Goal: Task Accomplishment & Management: Manage account settings

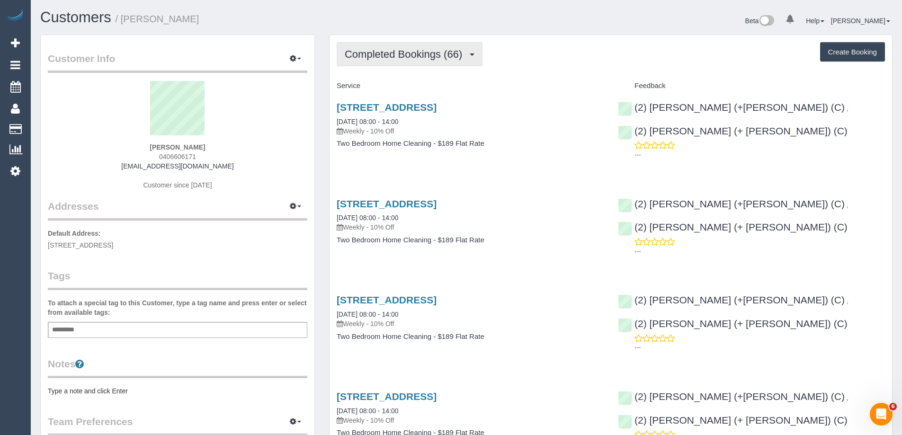
click at [431, 47] on button "Completed Bookings (66)" at bounding box center [410, 54] width 146 height 24
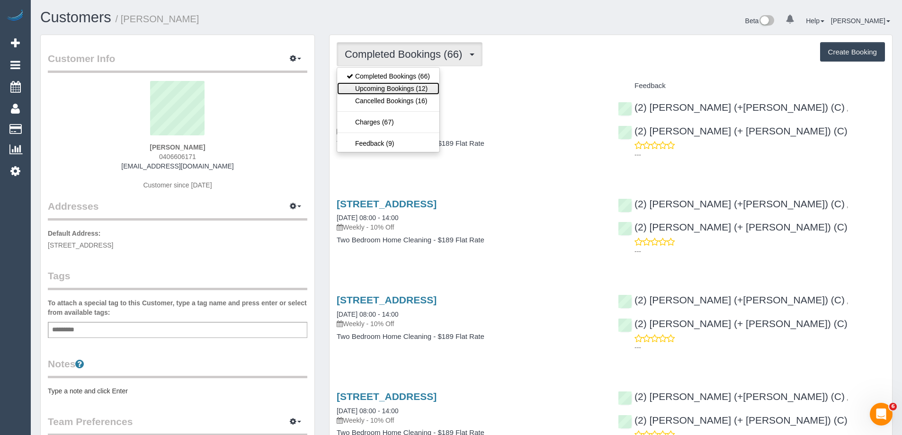
click at [400, 90] on link "Upcoming Bookings (12)" at bounding box center [388, 88] width 102 height 12
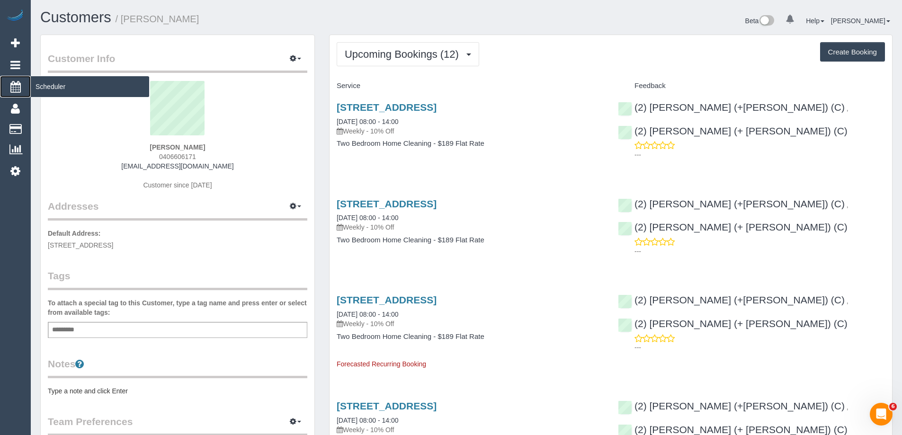
click at [62, 86] on span "Scheduler" at bounding box center [90, 87] width 118 height 22
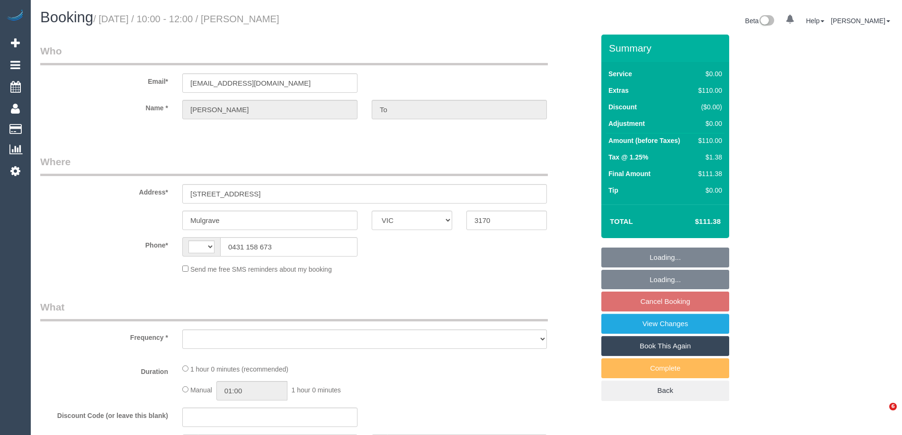
select select "VIC"
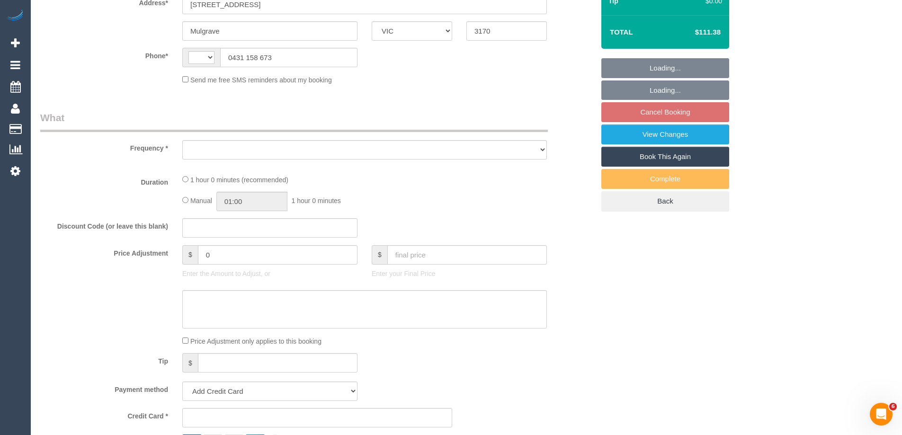
select select "string:stripe-pm_1SD24t2GScqysDRVWPXz1pf7"
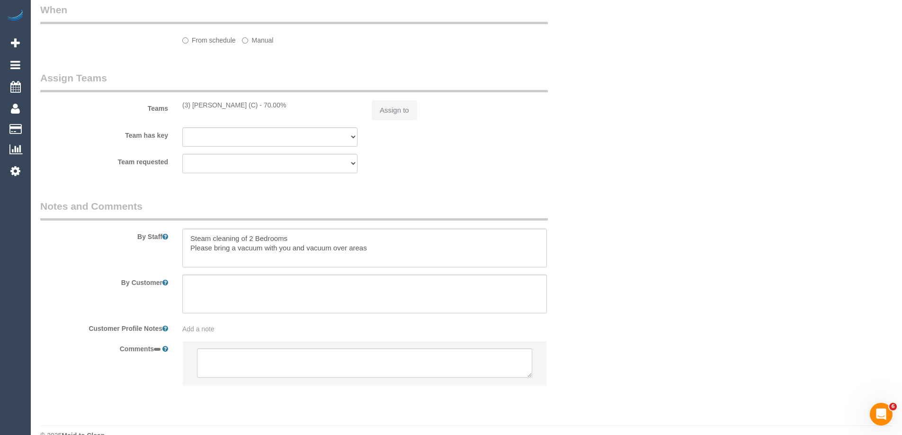
select select "string:AU"
select select "object:304"
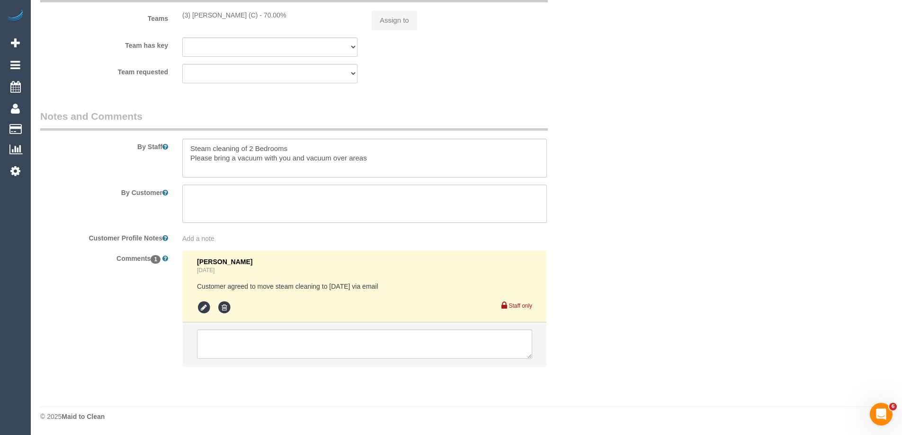
select select "number:27"
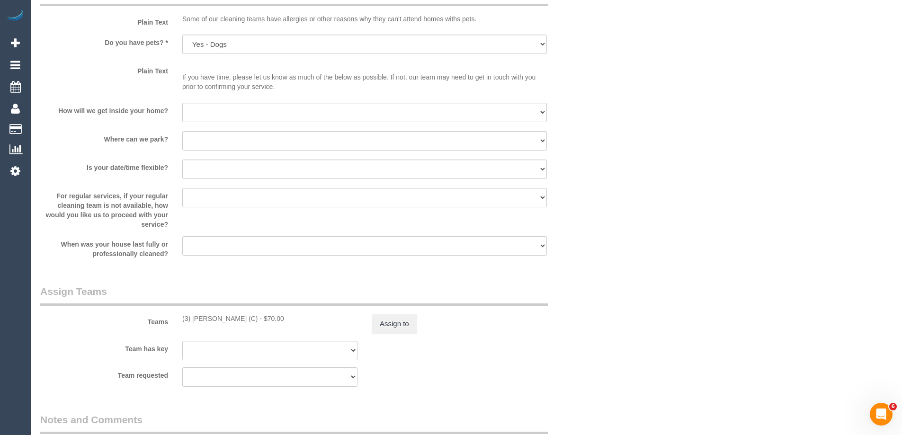
select select "object:1297"
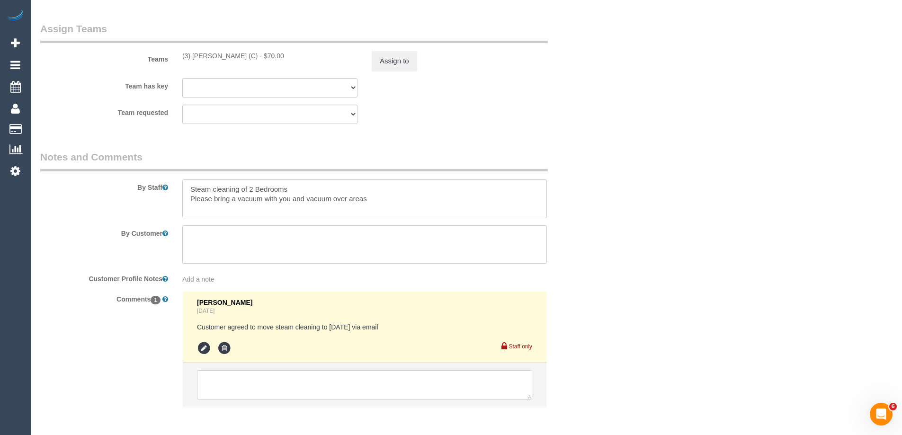
scroll to position [1199, 0]
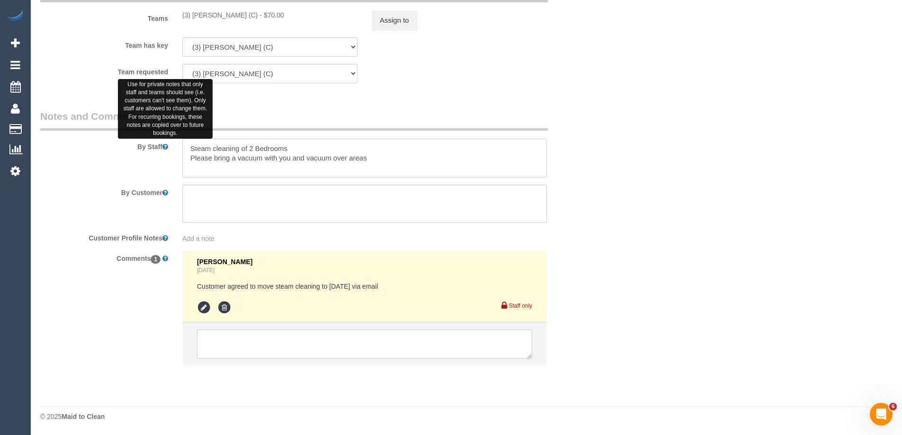
drag, startPoint x: 298, startPoint y: 149, endPoint x: 167, endPoint y: 143, distance: 131.2
click at [167, 143] on div "By Staff" at bounding box center [317, 143] width 568 height 68
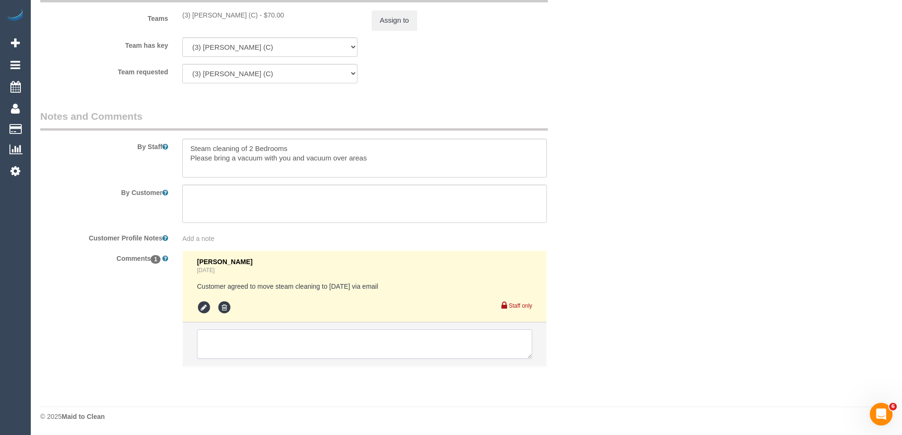
click at [254, 337] on textarea at bounding box center [364, 343] width 335 height 29
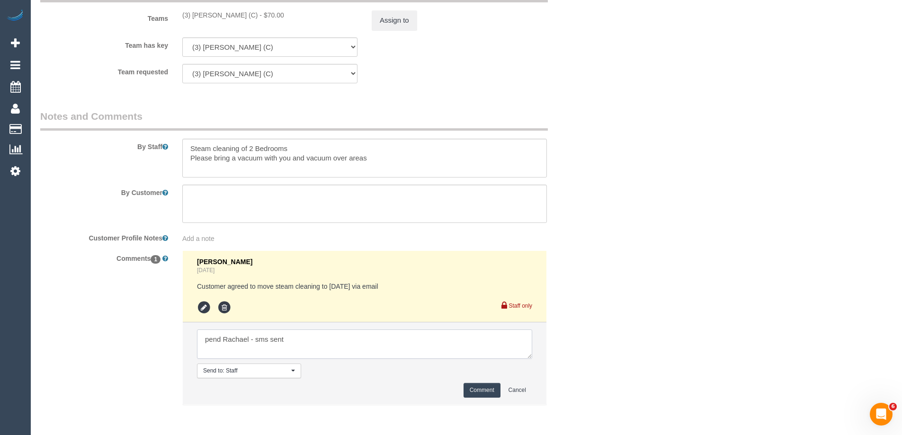
type textarea "pend Rachael - sms sent"
click at [467, 394] on button "Comment" at bounding box center [481, 390] width 37 height 15
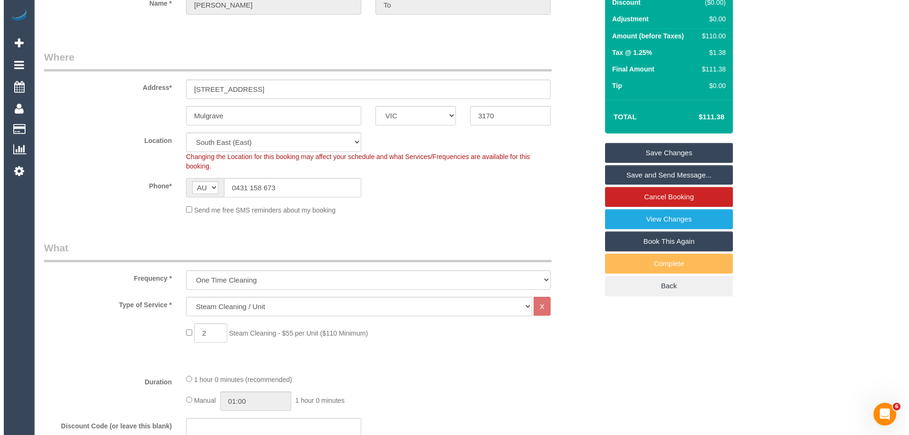
scroll to position [0, 0]
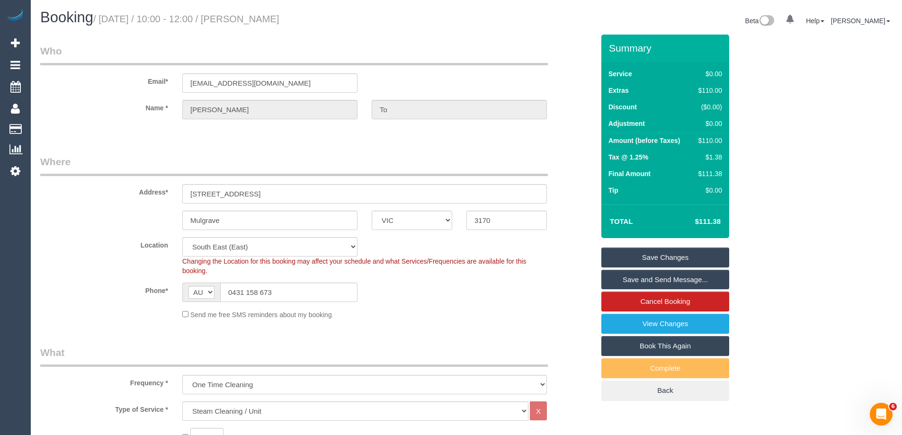
click at [650, 258] on link "Save Changes" at bounding box center [665, 258] width 128 height 20
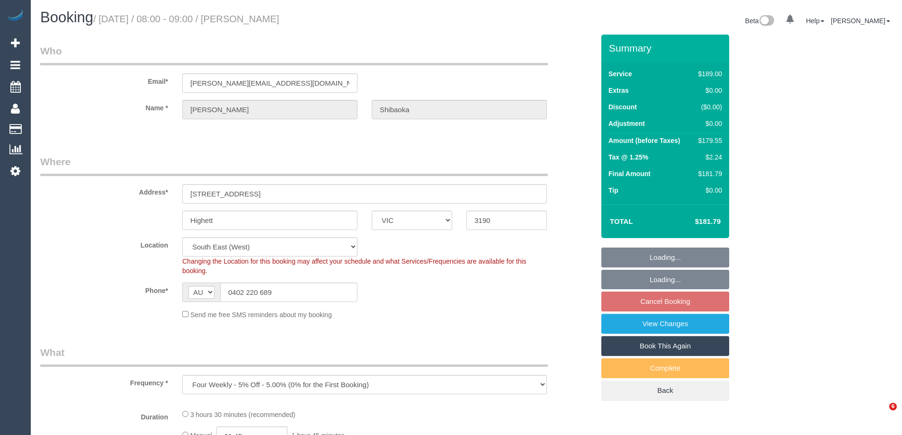
select select "VIC"
select select "object:777"
select select "string:stripe-pm_1PLIIy2GScqysDRV6CVti9Dx"
select select "number:28"
select select "number:14"
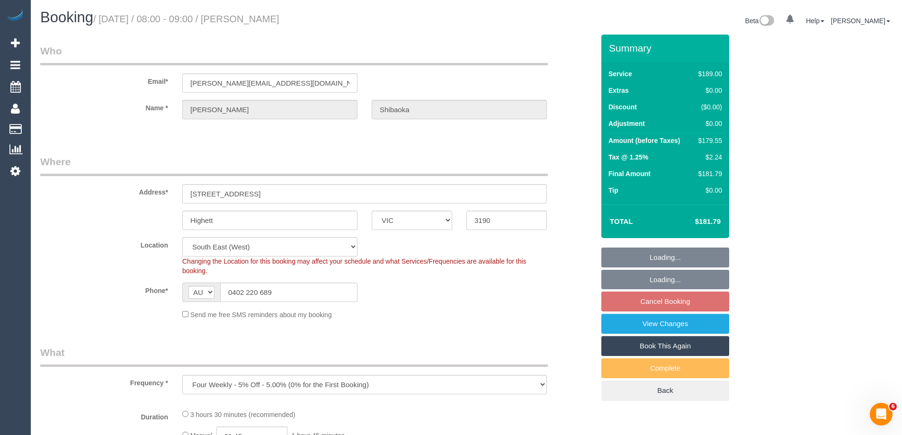
select select "number:19"
select select "number:22"
select select "number:35"
click at [715, 140] on div "$179.55" at bounding box center [708, 140] width 27 height 9
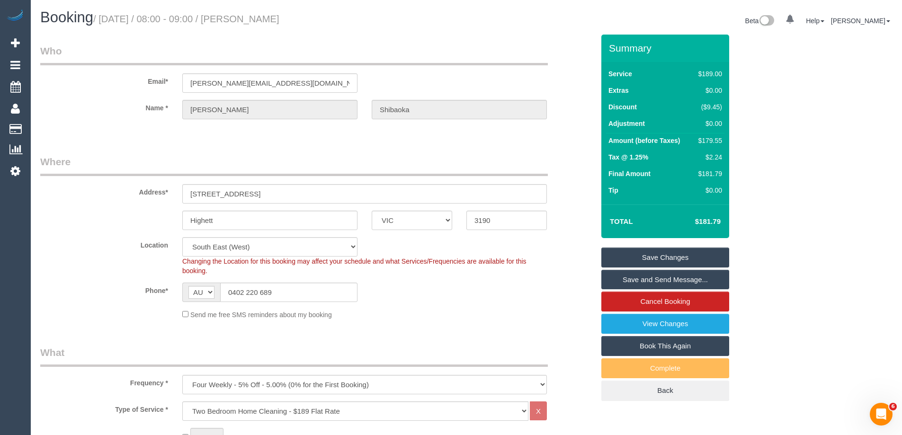
copy div "179.55"
click at [766, 145] on div "Summary Service $189.00 Extras $0.00 Discount ($9.45) Adjustment $0.00 Amount (…" at bounding box center [700, 227] width 213 height 385
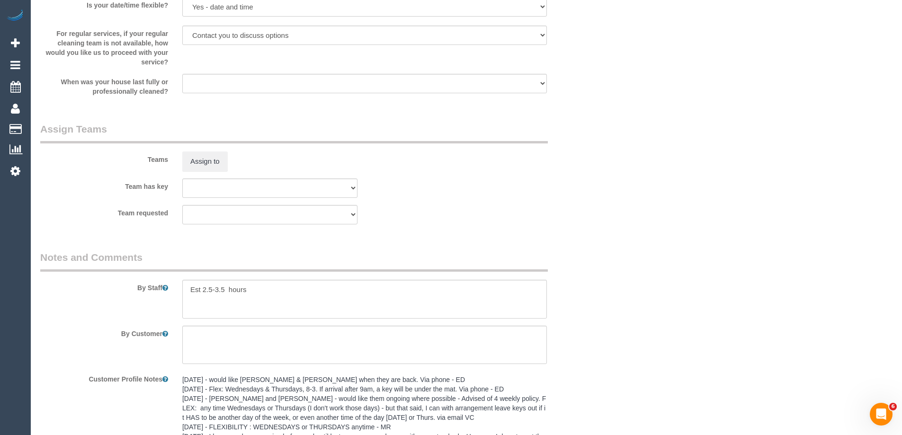
scroll to position [1536, 0]
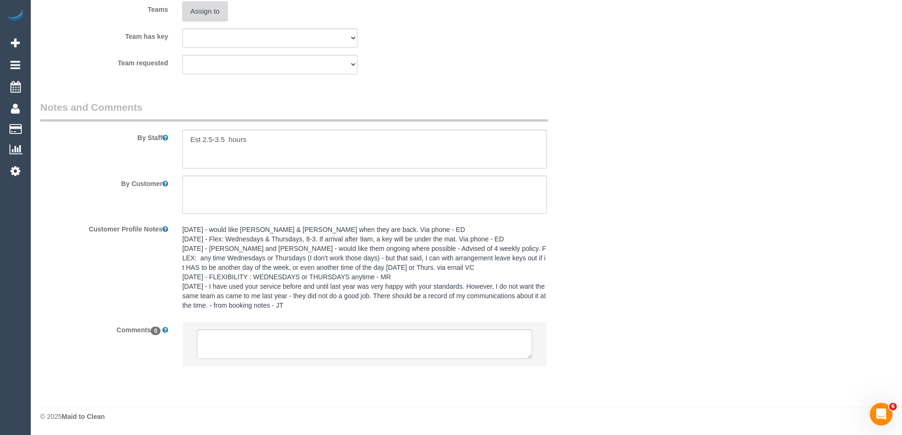
click at [198, 19] on button "Assign to" at bounding box center [204, 11] width 45 height 20
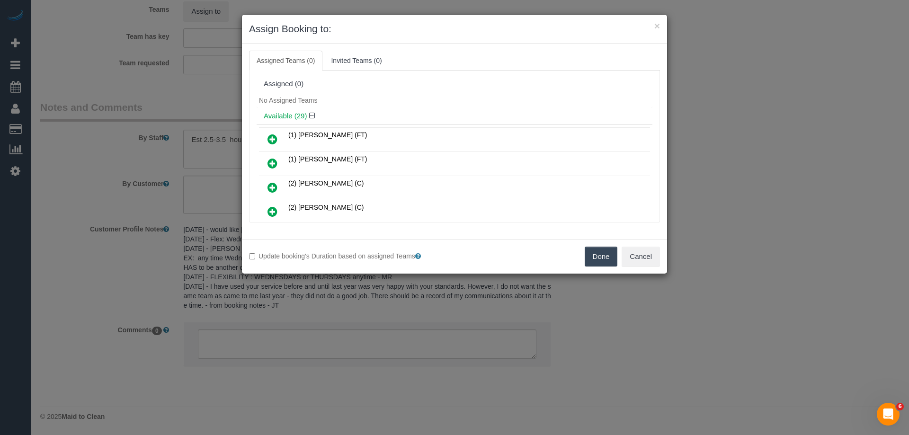
click at [274, 188] on icon at bounding box center [272, 187] width 10 height 11
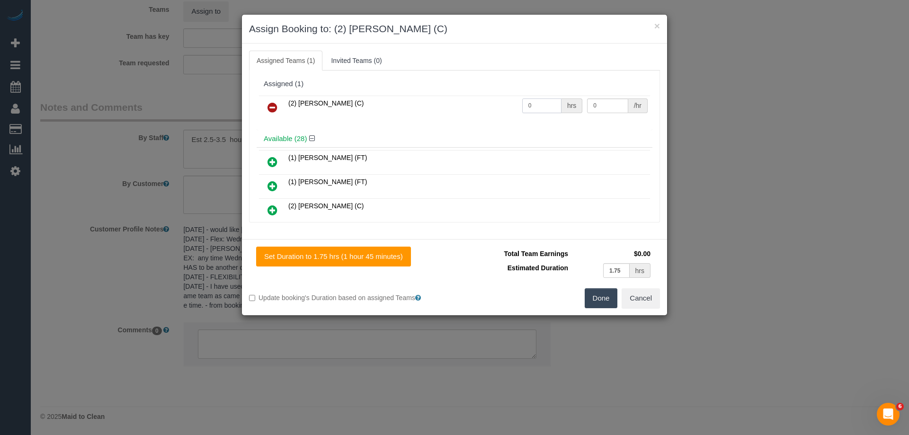
click at [536, 107] on input "0" at bounding box center [541, 105] width 39 height 15
type input "1"
click at [606, 111] on input "0" at bounding box center [607, 105] width 41 height 15
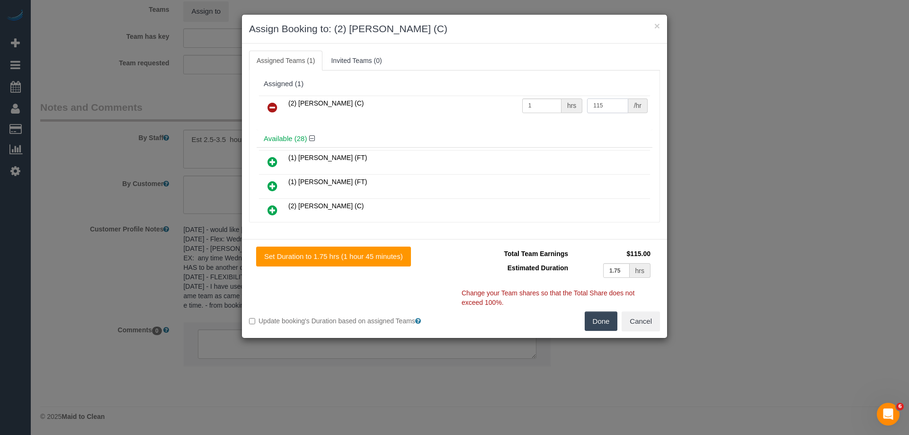
type input "115"
click at [598, 330] on button "Done" at bounding box center [601, 322] width 33 height 20
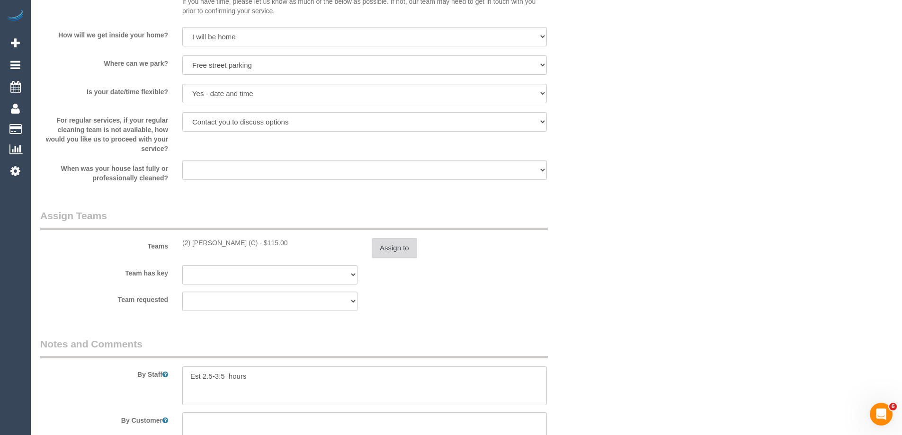
scroll to position [1252, 0]
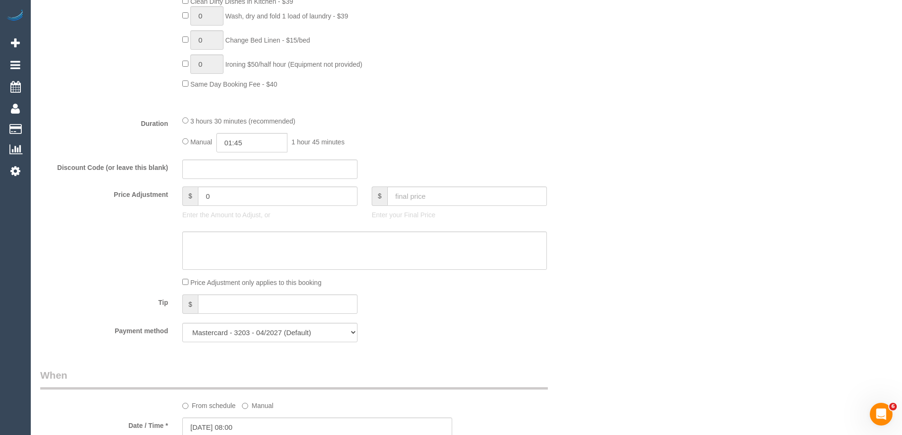
scroll to position [684, 0]
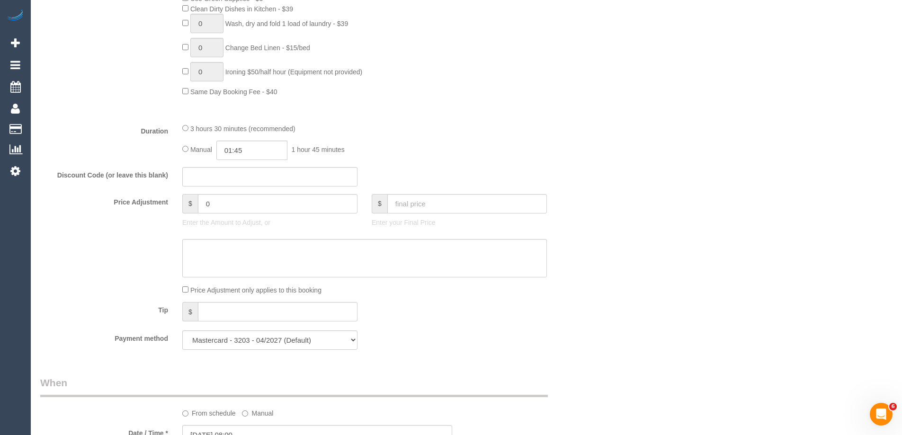
click at [188, 128] on div "3 hours 30 minutes (recommended)" at bounding box center [364, 128] width 365 height 10
type input "03:30"
click at [527, 132] on div "3 hours 30 minutes (recommended)" at bounding box center [364, 128] width 365 height 10
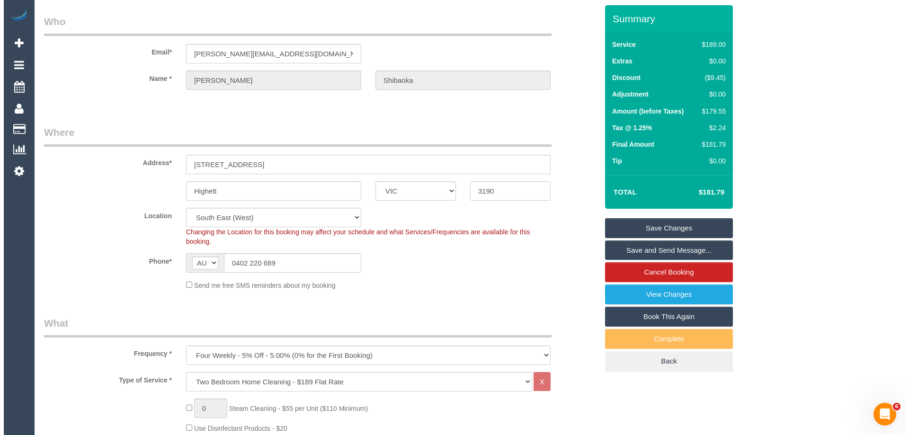
scroll to position [0, 0]
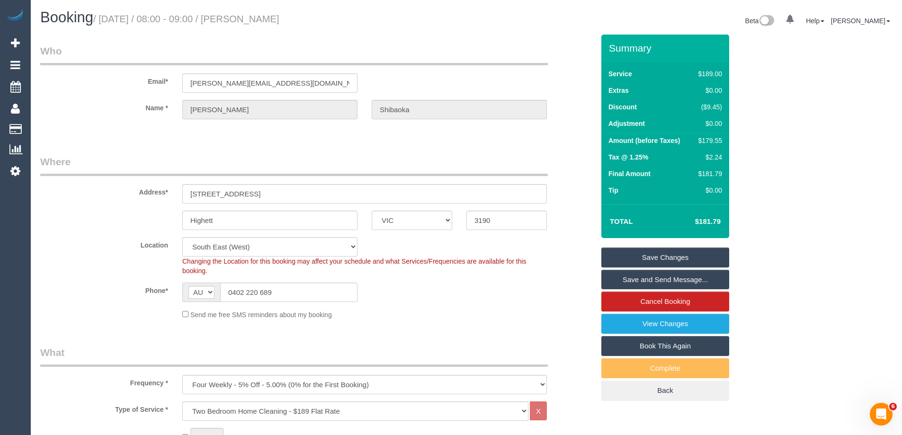
click at [653, 283] on link "Save and Send Message..." at bounding box center [665, 280] width 128 height 20
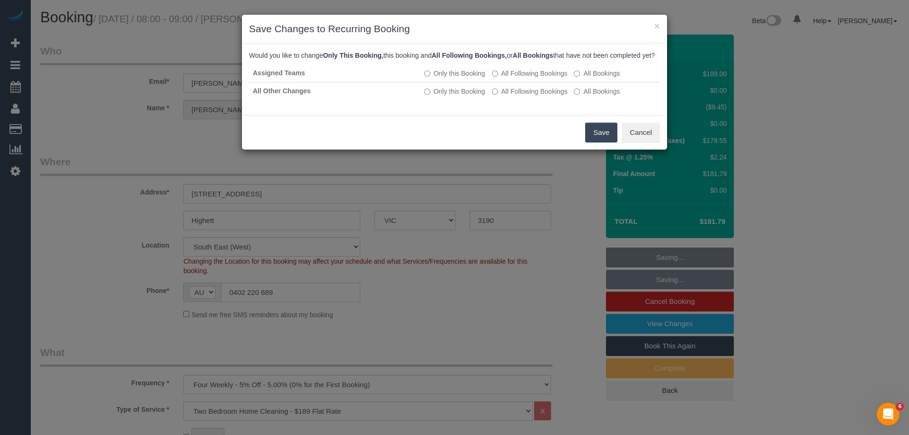
click at [599, 140] on button "Save" at bounding box center [601, 133] width 32 height 20
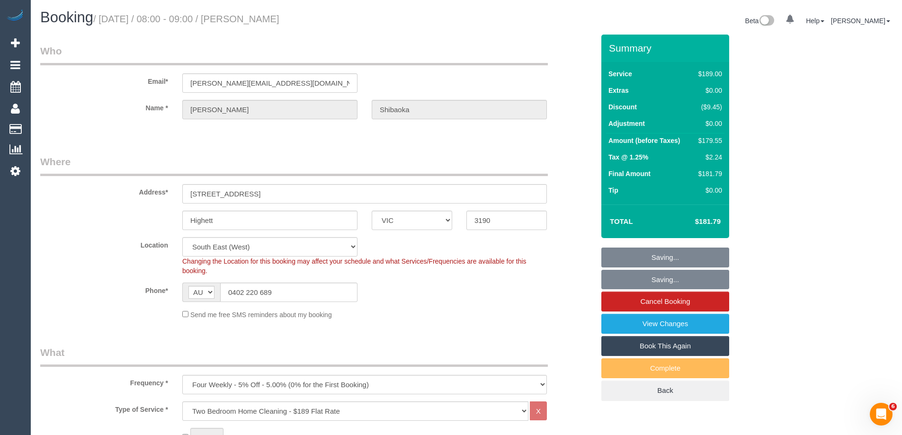
click at [286, 10] on h1 "Booking / October 22, 2025 / 08:00 - 09:00 / Trish Shibaoka" at bounding box center [249, 17] width 419 height 16
click at [279, 18] on small "/ October 22, 2025 / 08:00 - 09:00 / Trish Shibaoka" at bounding box center [186, 19] width 186 height 10
copy small "Shibaoka"
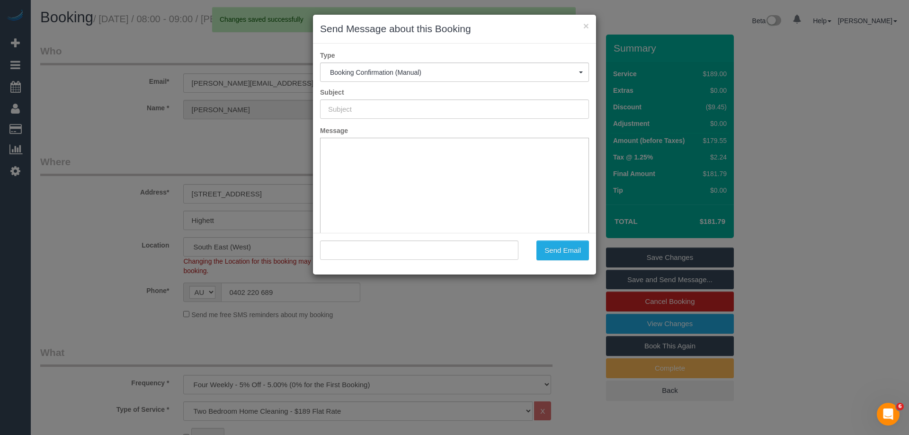
type input "Booking Confirmed"
type input ""Trish Shibaoka" <p.shibaoka@optusnet.com.au>"
click at [571, 249] on button "Send Email" at bounding box center [562, 250] width 53 height 20
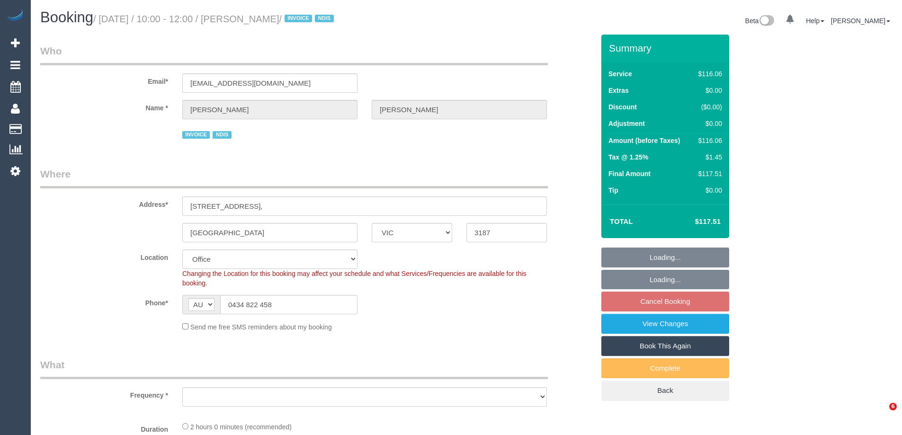
select select "VIC"
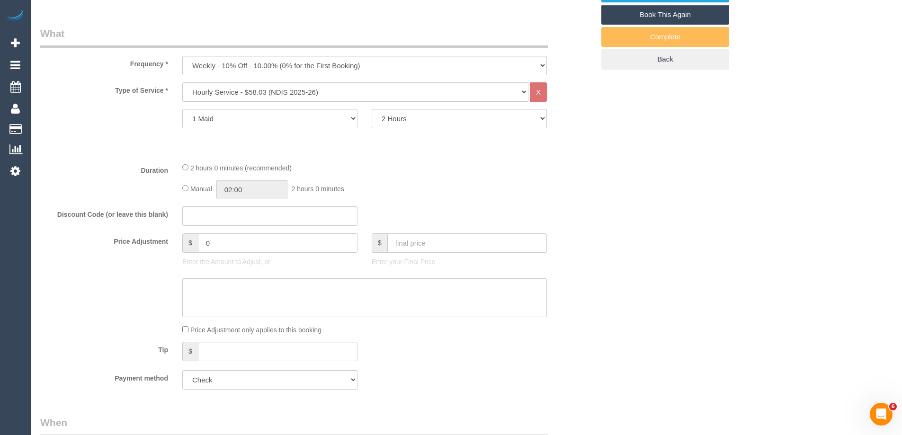
select select "object:610"
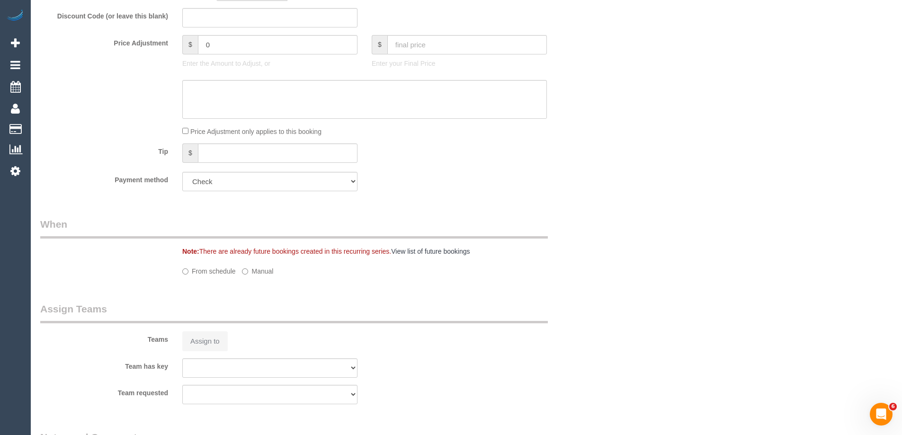
select select "number:28"
select select "number:14"
select select "number:19"
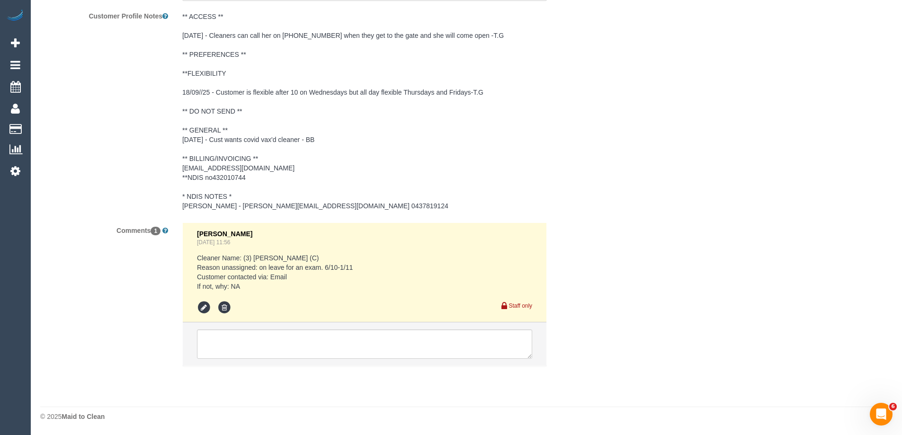
scroll to position [1216, 0]
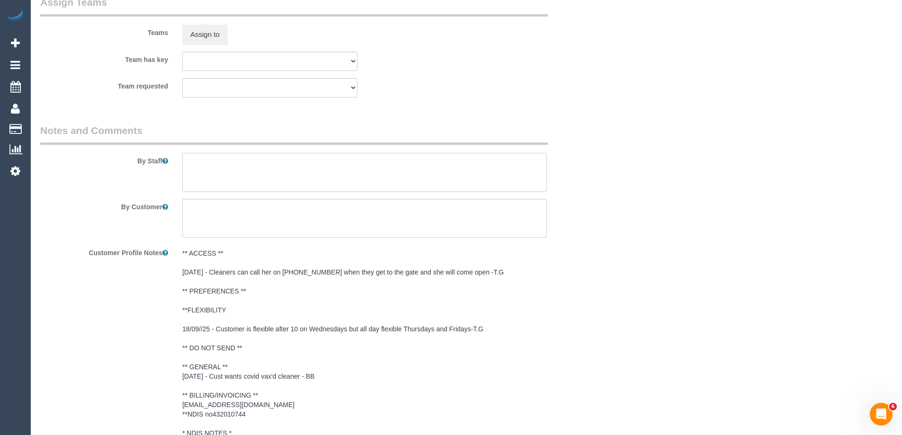
click at [215, 165] on textarea at bounding box center [364, 172] width 365 height 39
type textarea "*cover*"
click at [208, 30] on button "Assign to" at bounding box center [204, 35] width 45 height 20
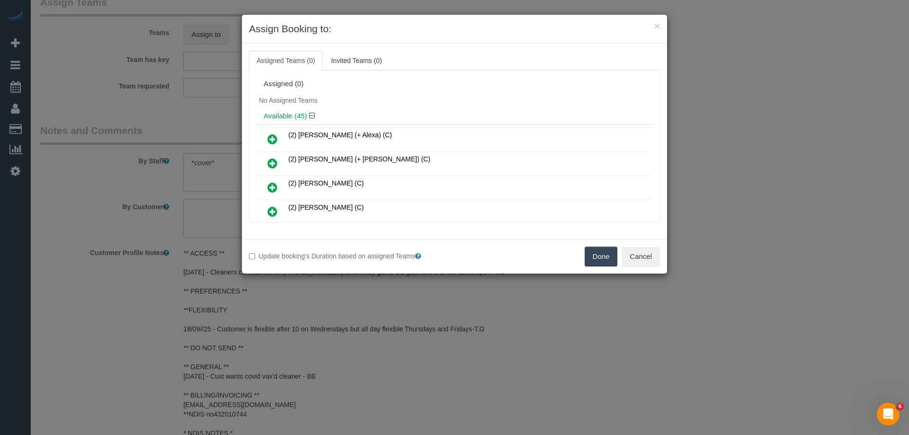
click at [356, 100] on div "No Assigned Teams" at bounding box center [455, 100] width 396 height 14
click at [271, 210] on icon at bounding box center [272, 211] width 10 height 11
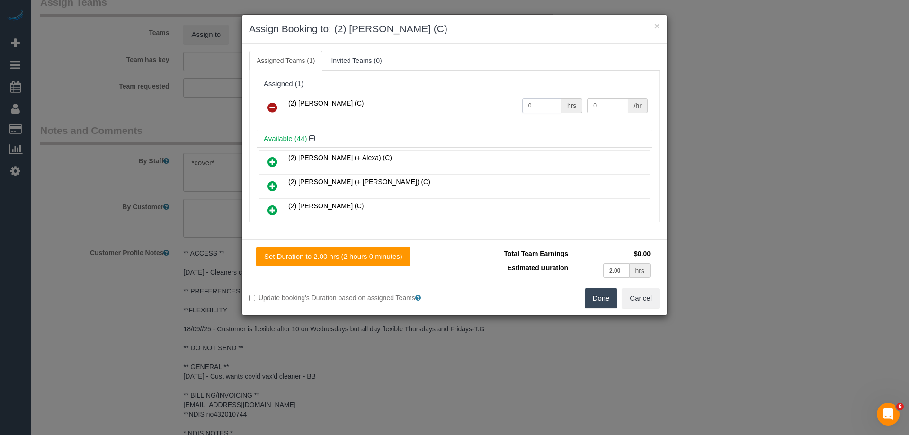
click at [543, 106] on input "0" at bounding box center [541, 105] width 39 height 15
type input "2"
click at [605, 104] on input "0" at bounding box center [607, 105] width 41 height 15
type input "37.5"
click at [596, 294] on button "Done" at bounding box center [601, 298] width 33 height 20
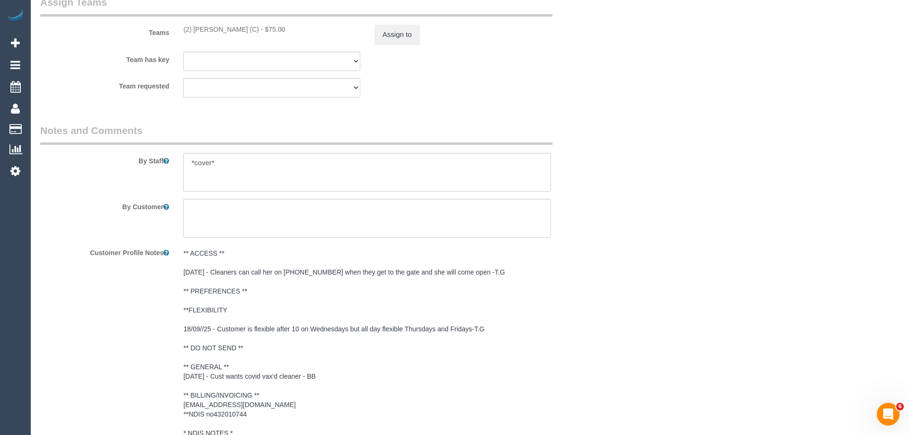
click at [596, 294] on div "× Assign Booking to: (2) Dasni Kalupahana (C) Assigned Teams (1) Invited Teams …" at bounding box center [454, 217] width 909 height 435
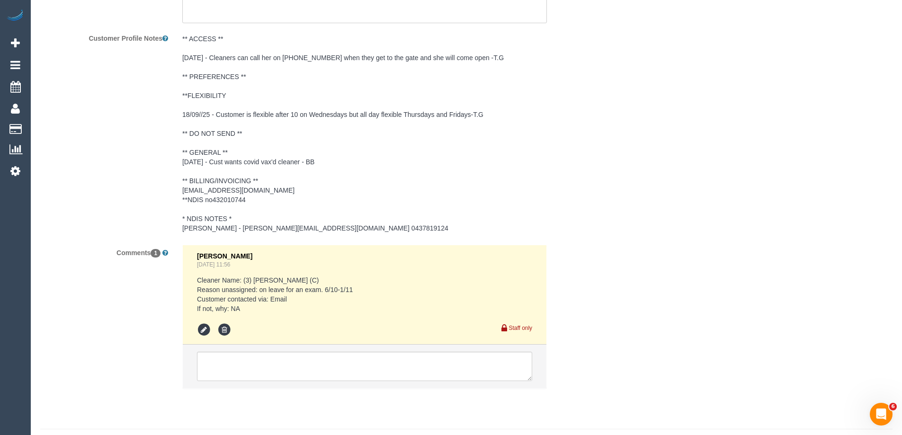
scroll to position [1453, 0]
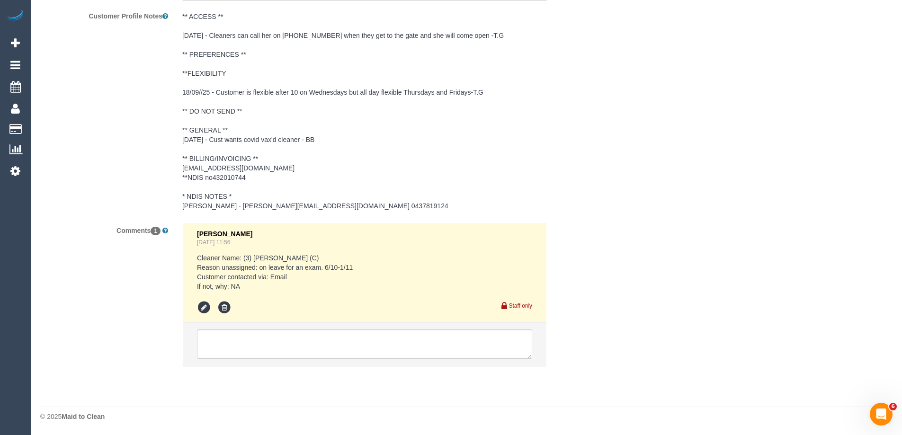
click at [488, 186] on pre "** ACCESS ** 18/09/2025 - Cleaners can call her on 0434822458 when they get to …" at bounding box center [364, 111] width 365 height 199
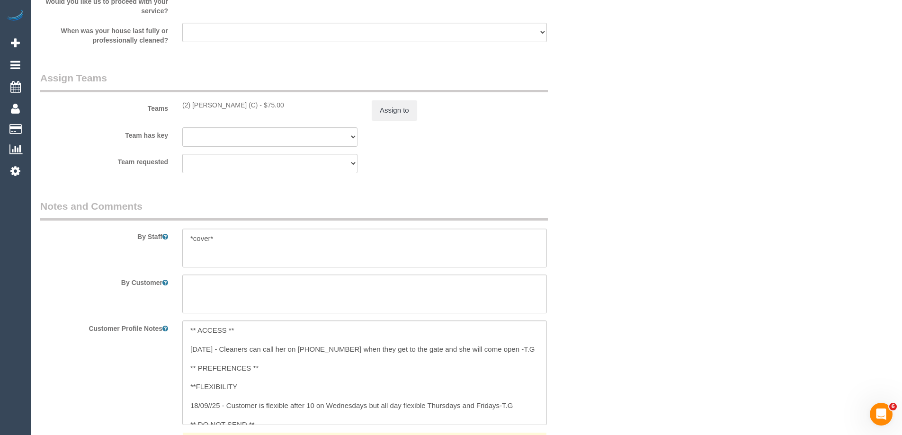
scroll to position [1019, 0]
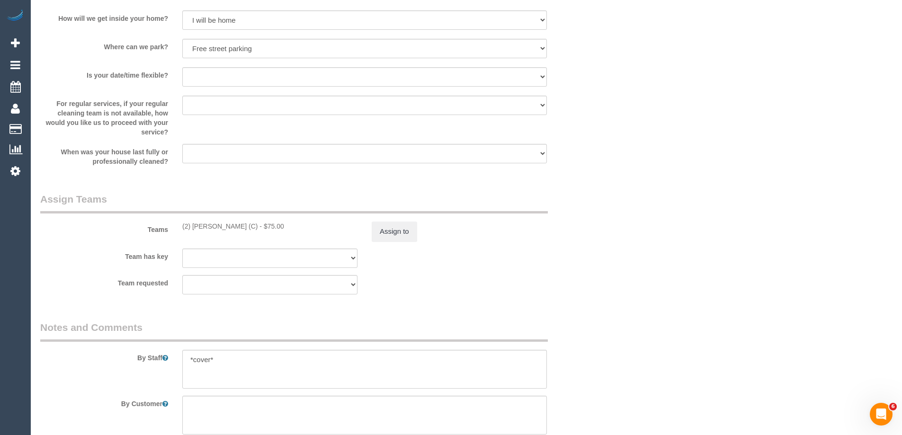
click at [586, 294] on div "Team requested (0) Account - Tech (0) Office (0) Raunak Test Account (1) Debbie…" at bounding box center [317, 284] width 568 height 19
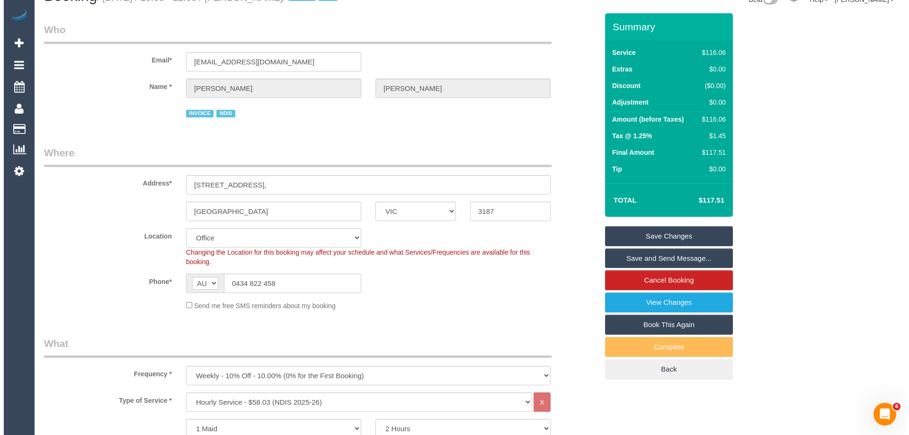
scroll to position [0, 0]
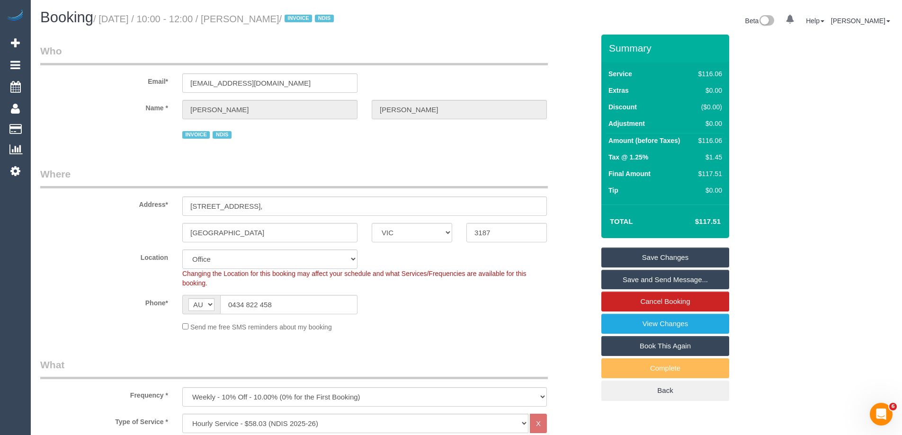
click at [653, 260] on link "Save Changes" at bounding box center [665, 258] width 128 height 20
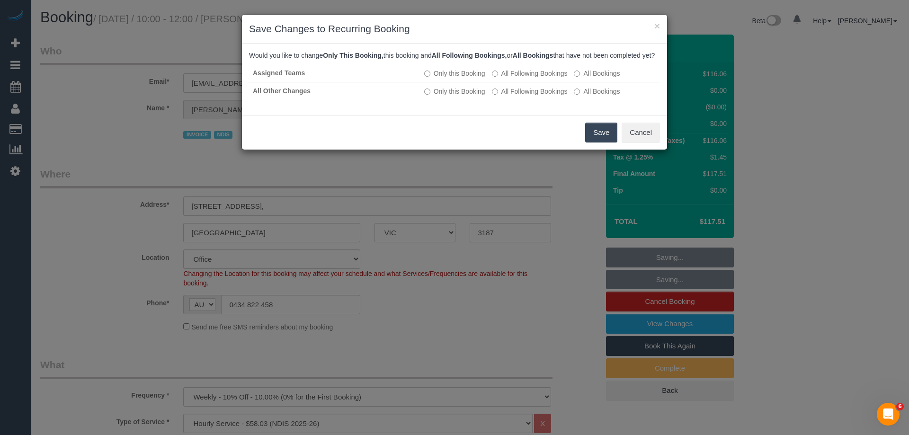
click at [596, 142] on button "Save" at bounding box center [601, 133] width 32 height 20
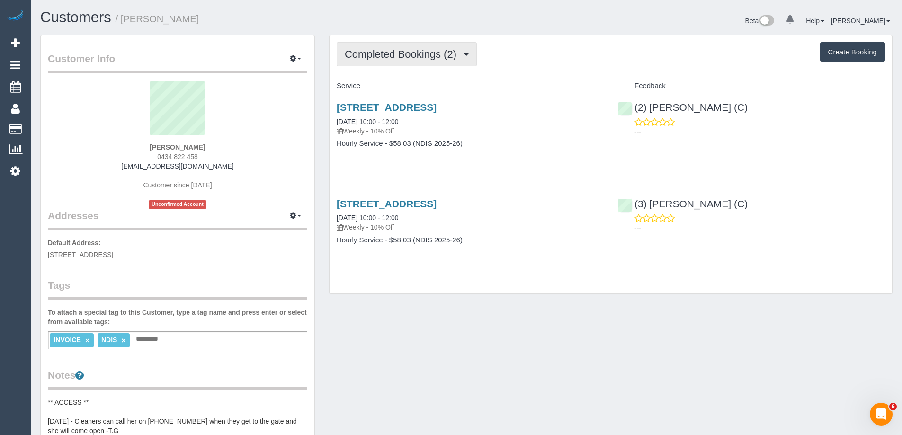
click at [409, 62] on button "Completed Bookings (2)" at bounding box center [407, 54] width 140 height 24
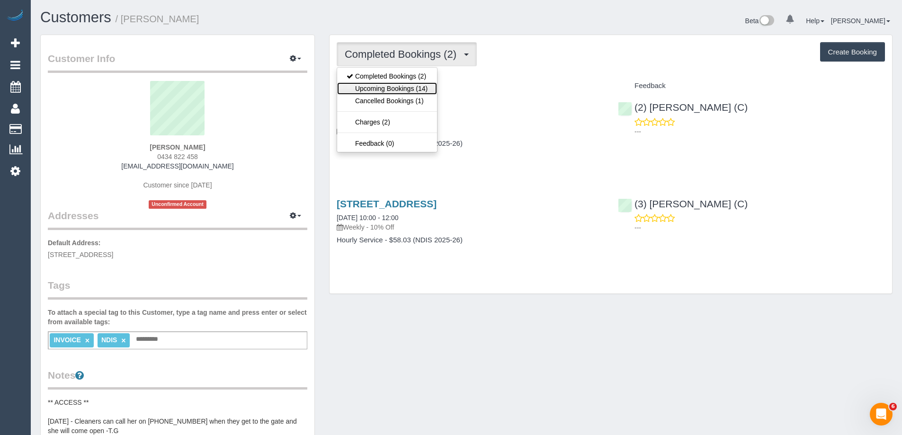
click at [398, 87] on link "Upcoming Bookings (14)" at bounding box center [387, 88] width 100 height 12
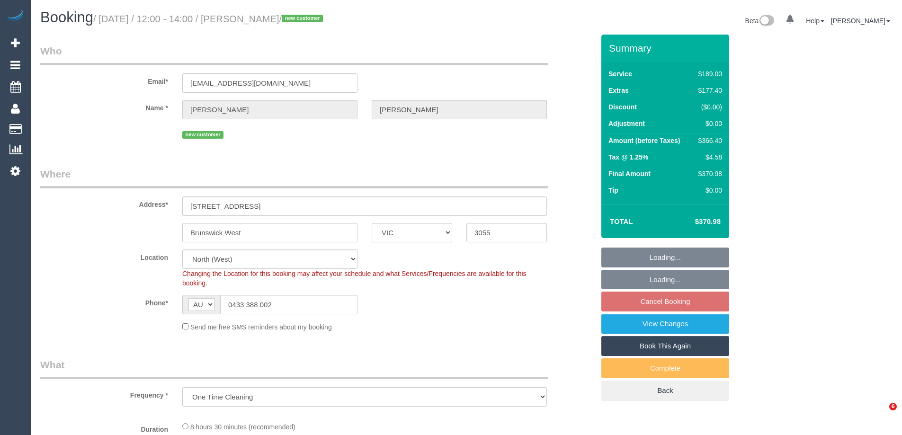
select select "VIC"
select select "string:stripe-pm_1SHfp82GScqysDRVLHYfdvGD"
select select "number:28"
select select "number:16"
select select "number:18"
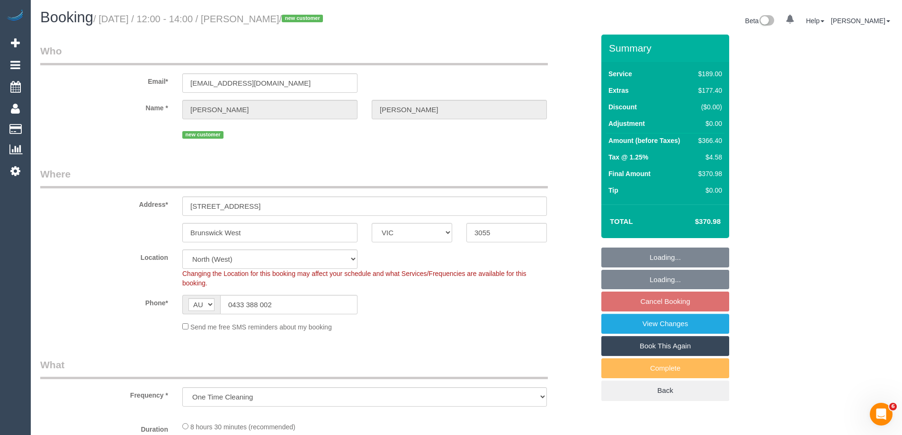
select select "number:24"
select select "number:33"
select select "number:26"
select select "object:1452"
select select "spot3"
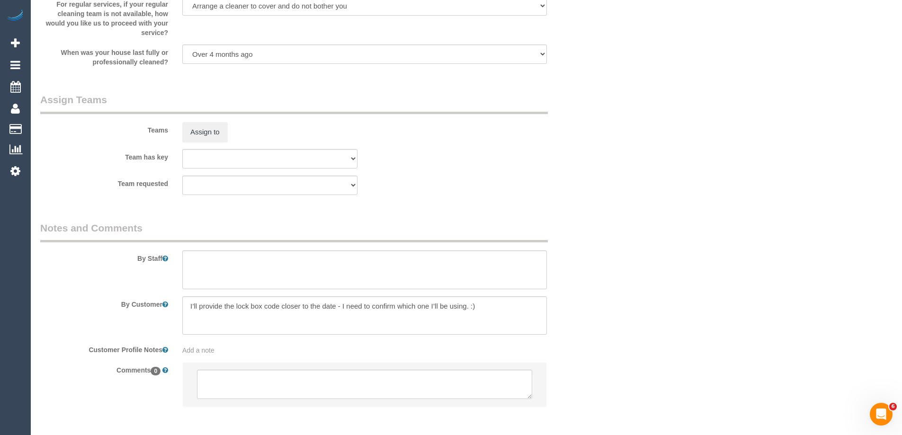
scroll to position [1416, 0]
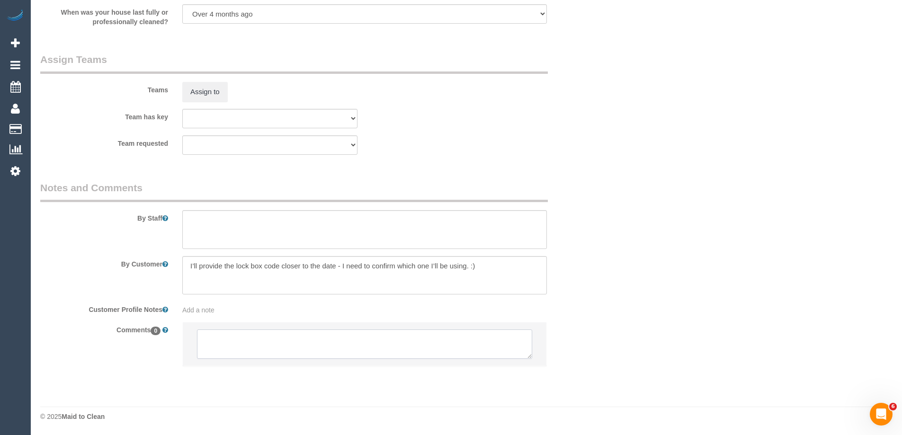
click at [260, 345] on textarea at bounding box center [364, 343] width 335 height 29
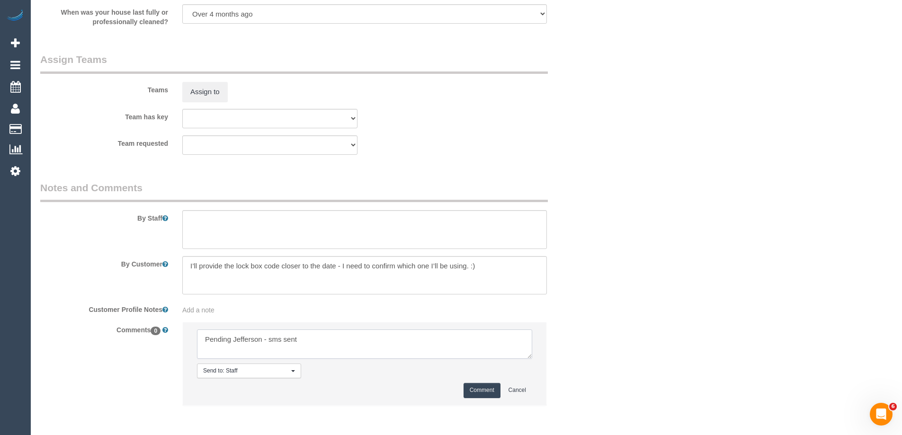
type textarea "Pending Jefferson - sms sent"
click at [465, 389] on button "Comment" at bounding box center [481, 390] width 37 height 15
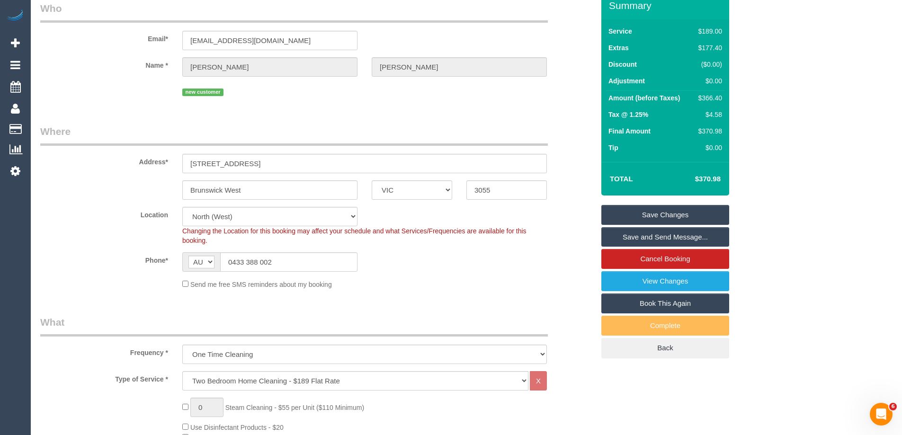
scroll to position [0, 0]
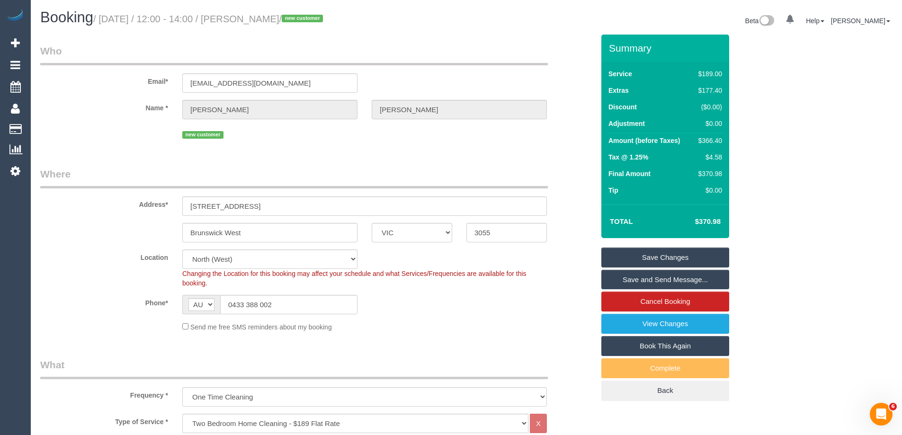
click at [706, 141] on div "$366.40" at bounding box center [708, 140] width 27 height 9
copy div "366.40"
click at [781, 138] on div "Summary Service $189.00 Extras $177.40 Discount ($0.00) Adjustment $0.00 Amount…" at bounding box center [700, 227] width 213 height 385
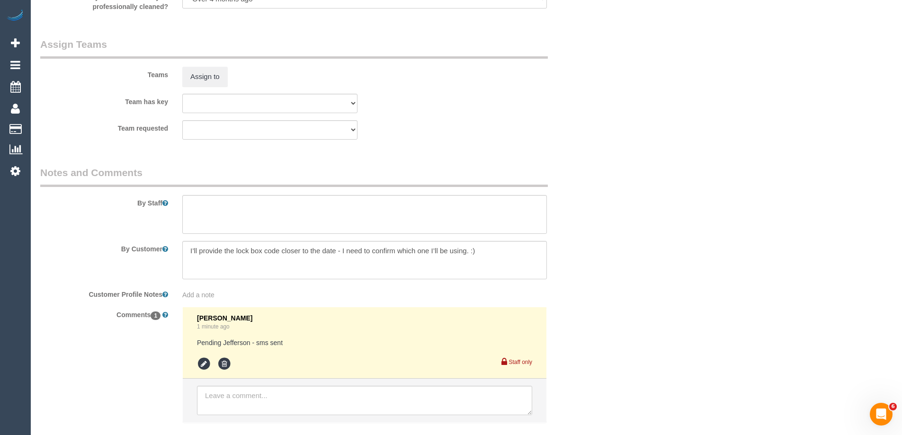
scroll to position [1488, 0]
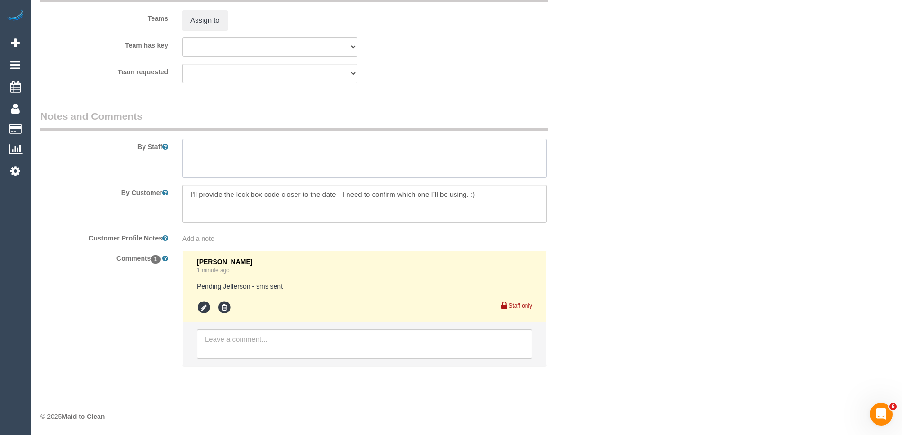
click at [226, 177] on textarea at bounding box center [364, 158] width 365 height 39
type textarea "Estimated time 6-6.5 hours"
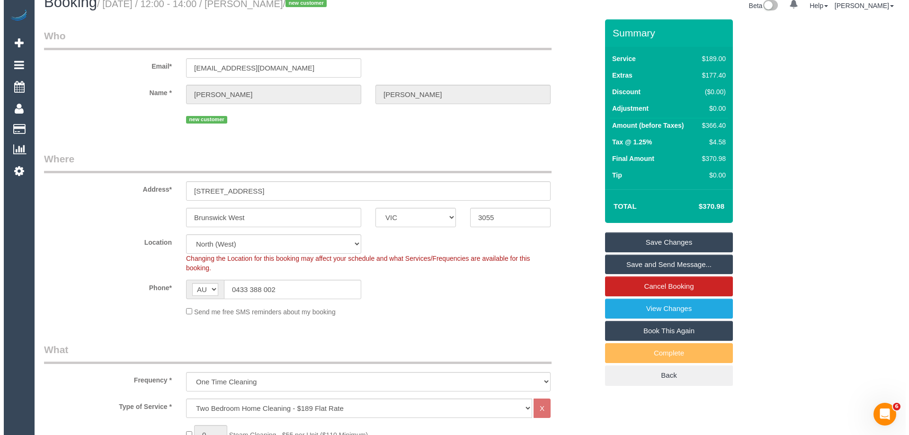
scroll to position [0, 0]
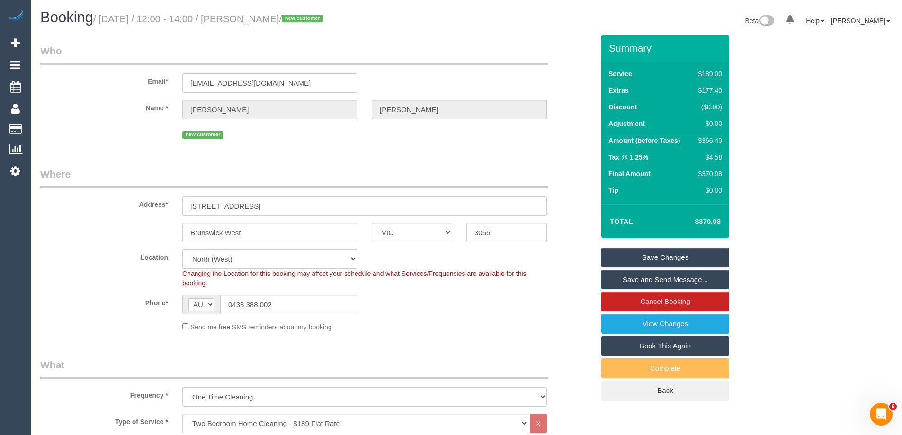
click at [657, 257] on link "Save Changes" at bounding box center [665, 258] width 128 height 20
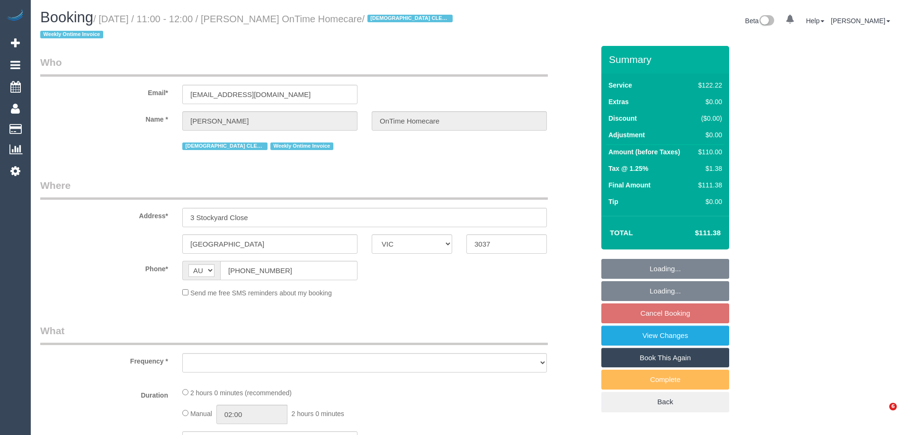
select select "VIC"
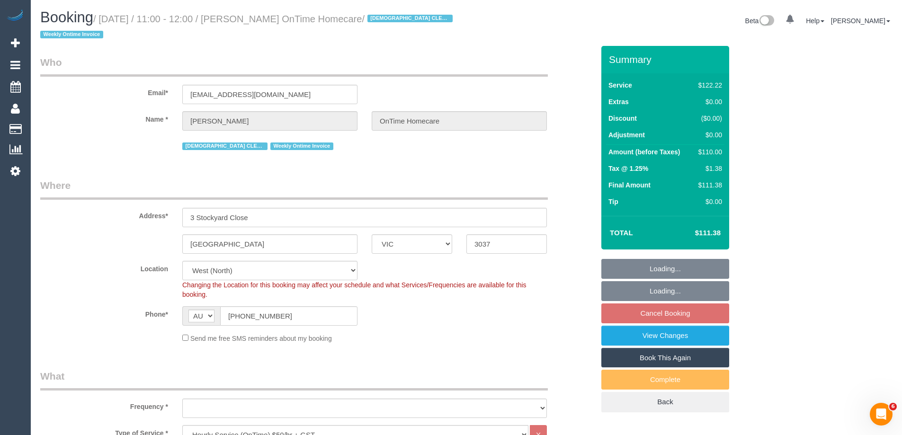
select select "number:28"
select select "number:14"
select select "number:19"
select select "number:25"
select select "number:35"
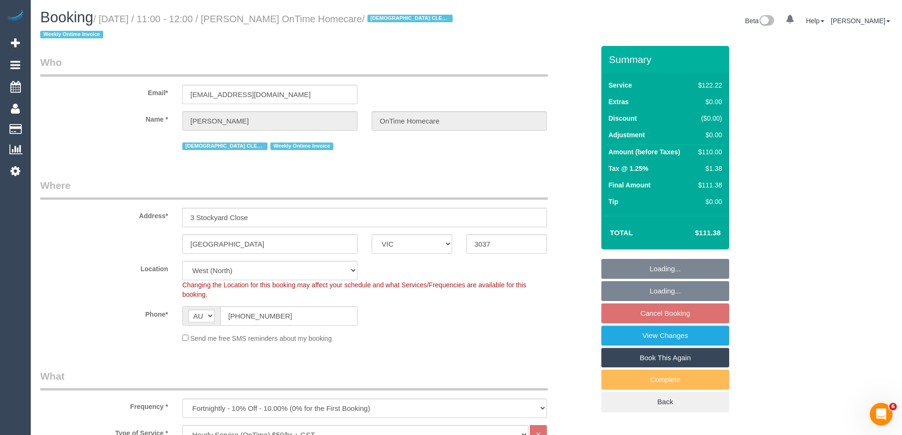
select select "object:1281"
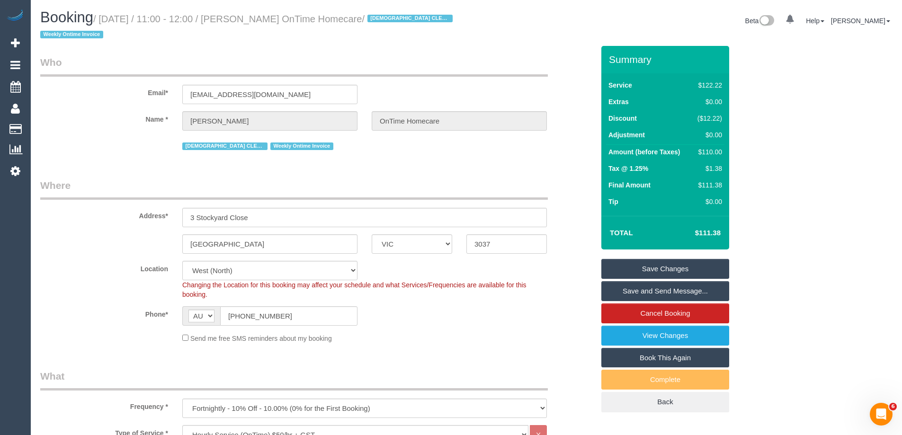
drag, startPoint x: 386, startPoint y: 18, endPoint x: 249, endPoint y: 18, distance: 137.3
click at [249, 18] on small "/ [DATE] / 11:00 - 12:00 / [PERSON_NAME] OnTime Homecare / [DEMOGRAPHIC_DATA] C…" at bounding box center [247, 27] width 415 height 27
copy small "[PERSON_NAME] OnTime Homecare"
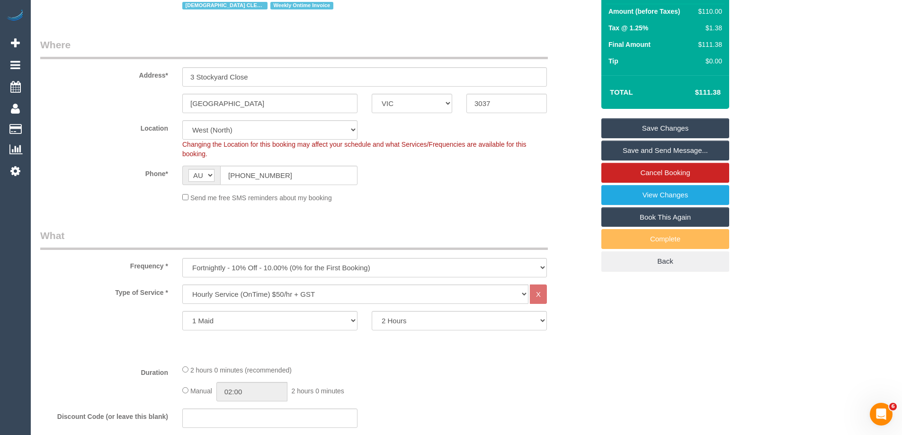
scroll to position [61, 0]
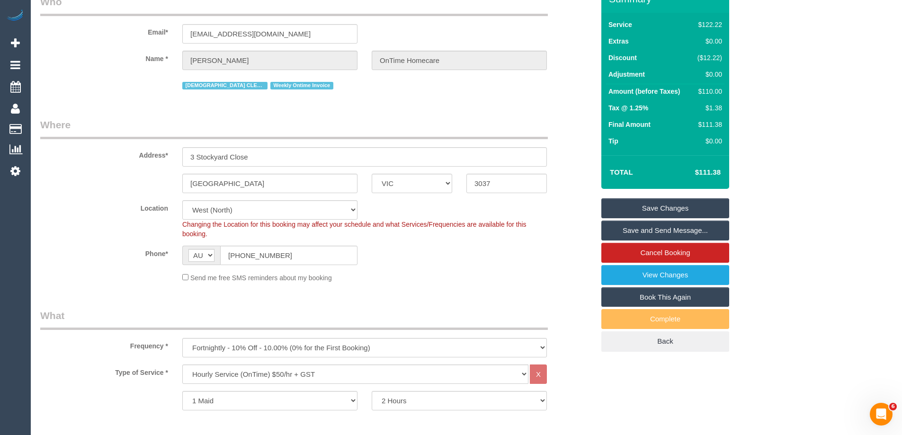
click at [383, 119] on legend "Where" at bounding box center [294, 128] width 508 height 21
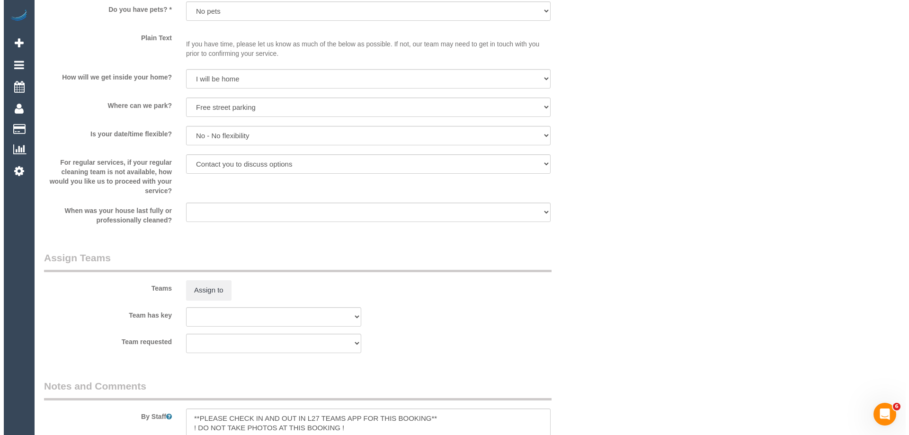
scroll to position [960, 0]
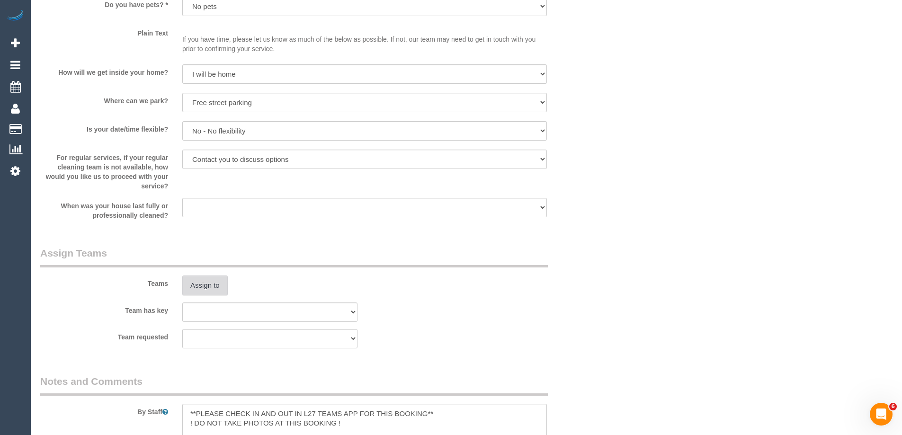
click at [217, 286] on button "Assign to" at bounding box center [204, 286] width 45 height 20
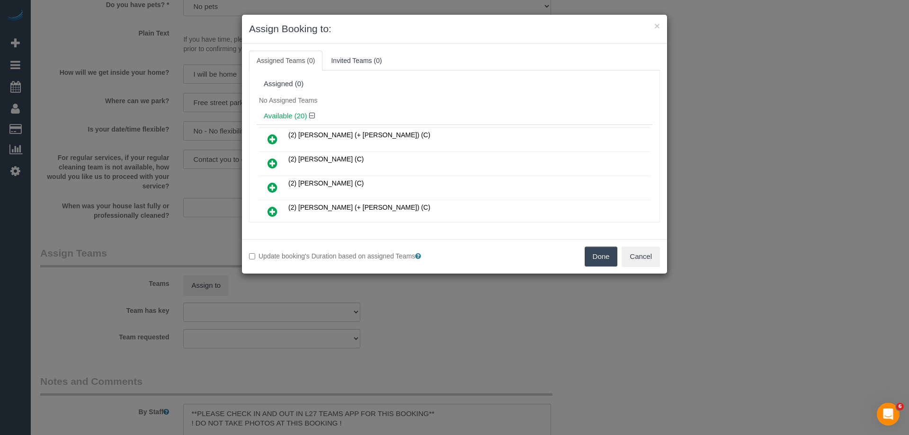
click at [376, 124] on div "Available (20)" at bounding box center [455, 116] width 396 height 18
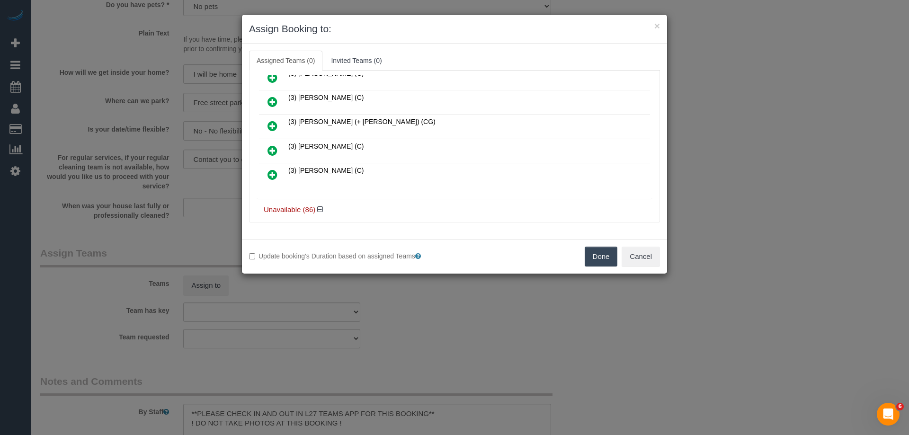
click at [269, 148] on icon at bounding box center [272, 150] width 10 height 11
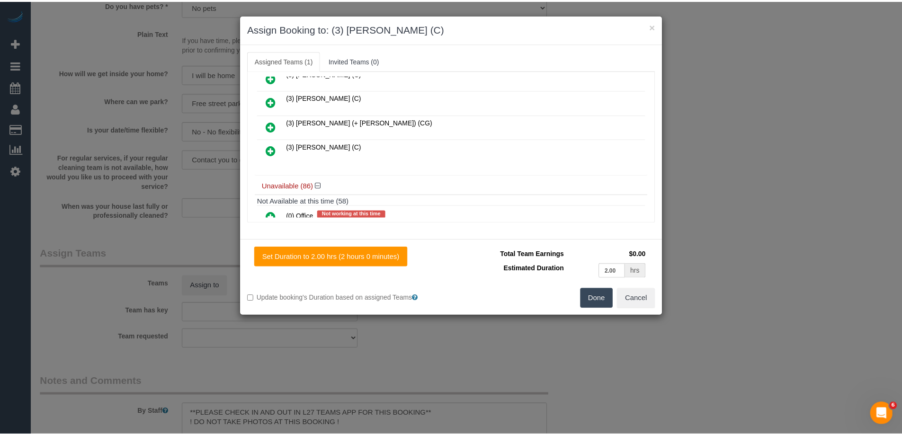
scroll to position [0, 0]
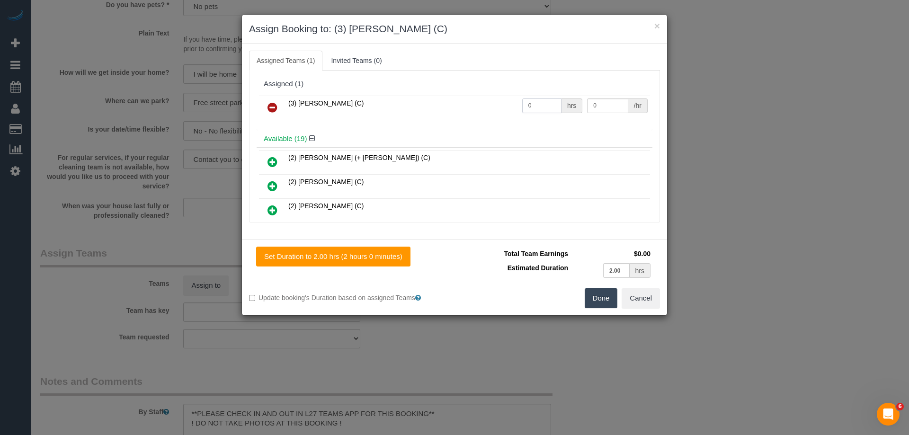
click at [538, 106] on input "0" at bounding box center [541, 105] width 39 height 15
type input "2"
click at [600, 109] on input "0" at bounding box center [607, 105] width 41 height 15
type input "35"
click at [609, 303] on button "Done" at bounding box center [601, 298] width 33 height 20
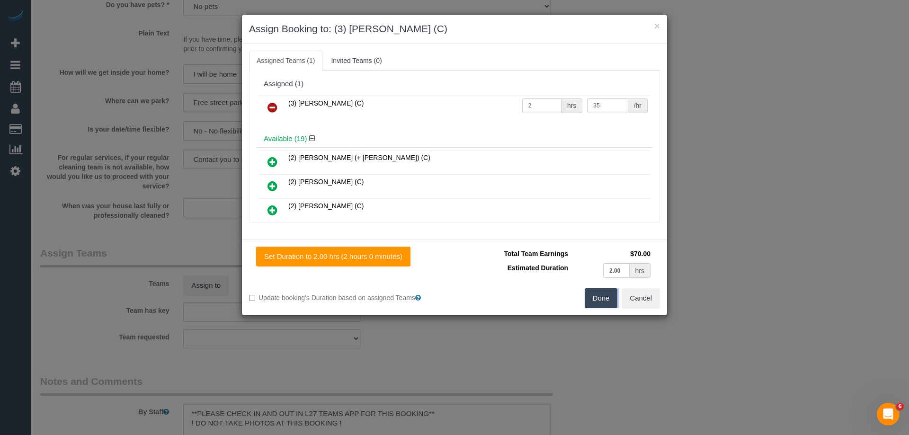
click at [609, 303] on div "× Assign Booking to: (3) Trish Osman (C) Assigned Teams (1) Invited Teams (0) A…" at bounding box center [454, 217] width 909 height 435
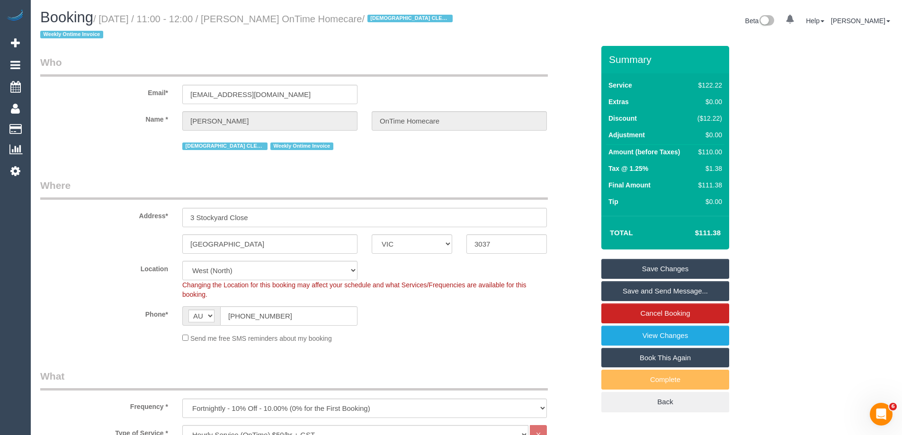
click at [640, 293] on link "Save and Send Message..." at bounding box center [665, 291] width 128 height 20
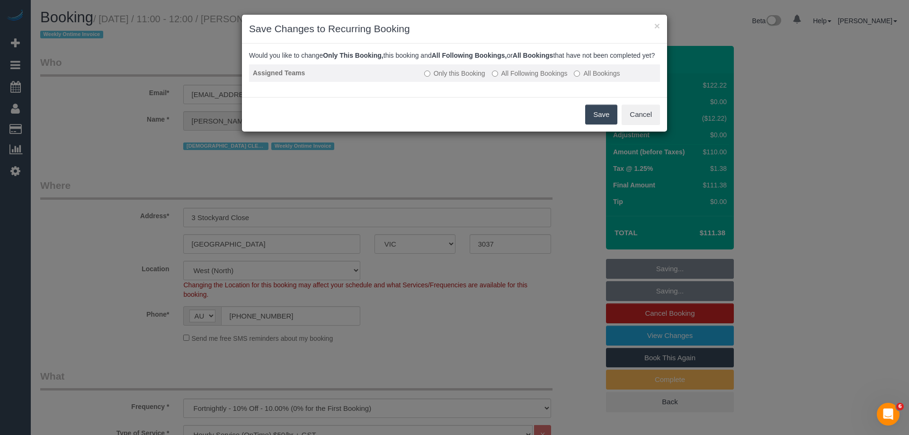
click at [531, 78] on label "All Following Bookings" at bounding box center [530, 73] width 76 height 9
click at [596, 123] on button "Save" at bounding box center [601, 115] width 32 height 20
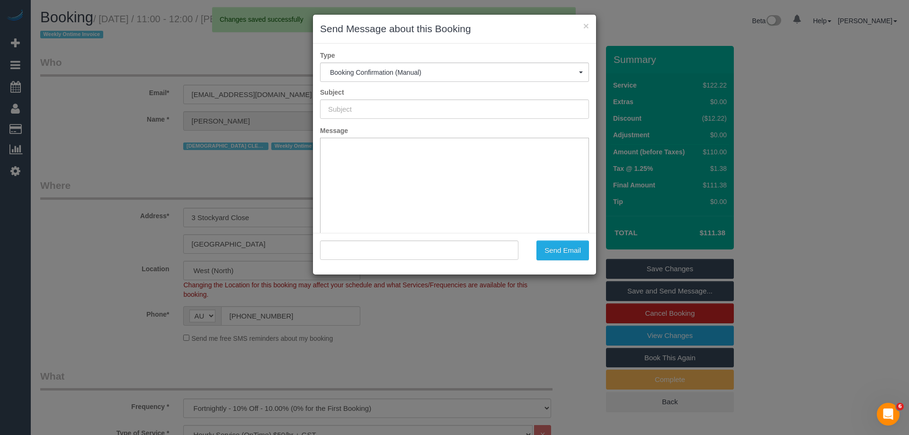
type input "Booking Confirmed"
type input ""Fatima Saleh OnTime Homecare" <fatima.ontimehomecare@fake.com>"
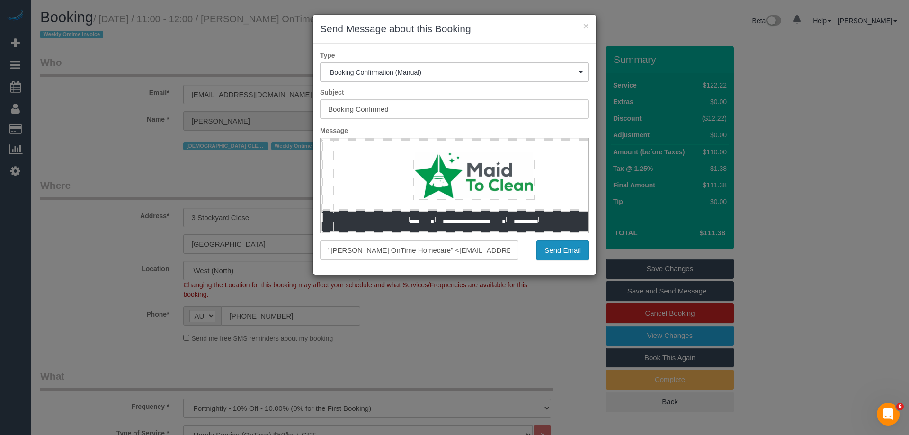
click at [564, 252] on button "Send Email" at bounding box center [562, 250] width 53 height 20
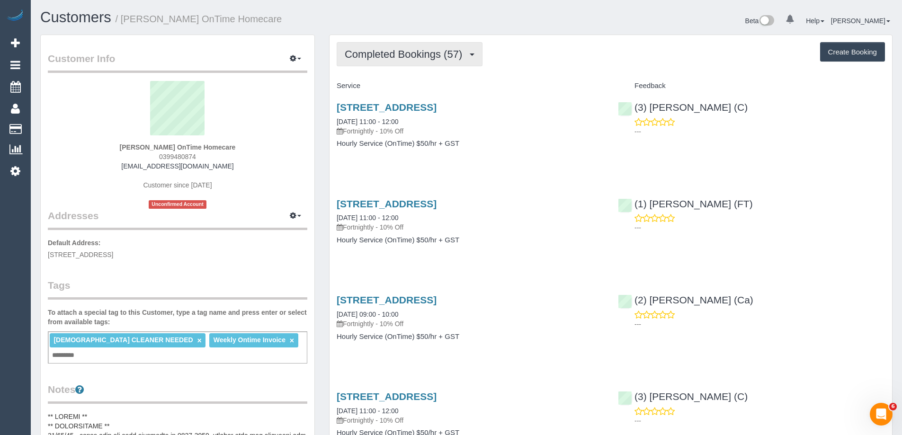
click at [446, 58] on span "Completed Bookings (57)" at bounding box center [406, 54] width 122 height 12
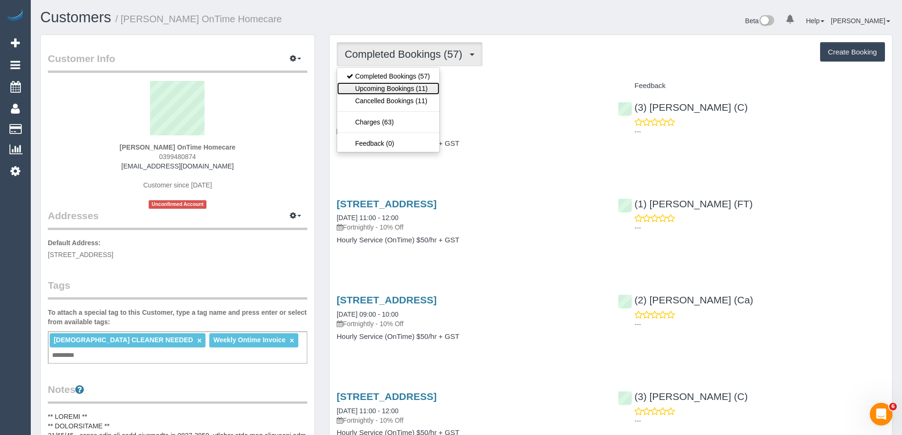
click at [417, 86] on link "Upcoming Bookings (11)" at bounding box center [388, 88] width 102 height 12
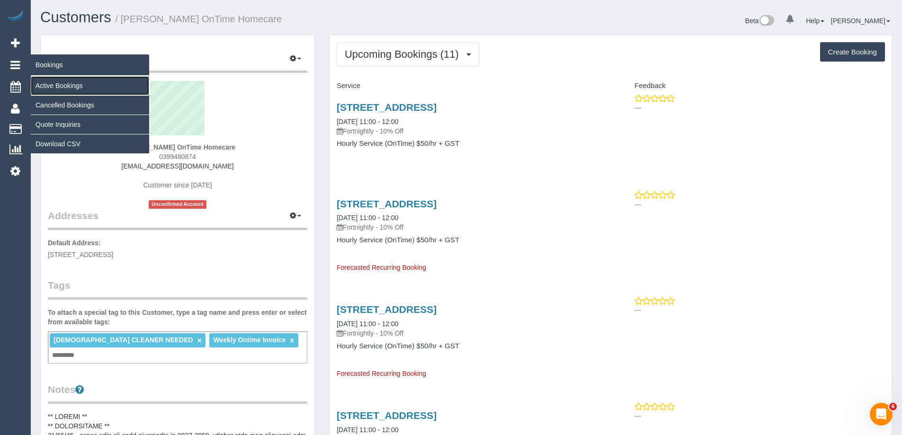
click at [49, 86] on link "Active Bookings" at bounding box center [90, 85] width 118 height 19
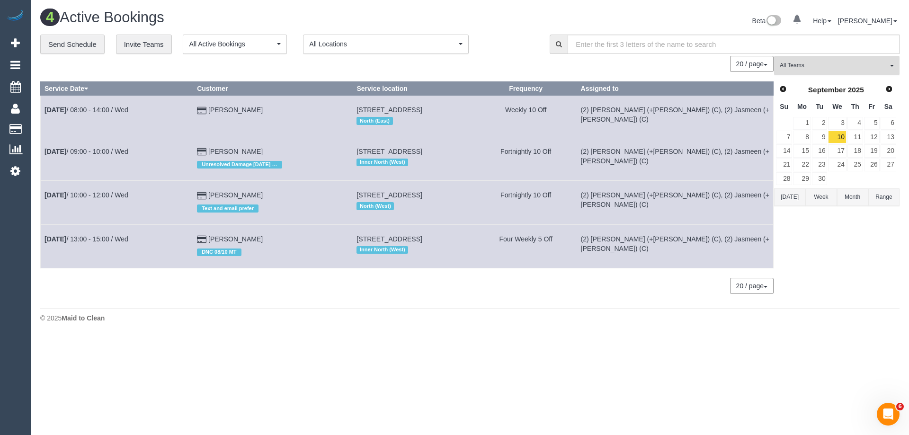
click at [804, 66] on span "All Teams" at bounding box center [834, 66] width 108 height 8
click at [806, 79] on link "Remove Team Filters" at bounding box center [837, 80] width 125 height 12
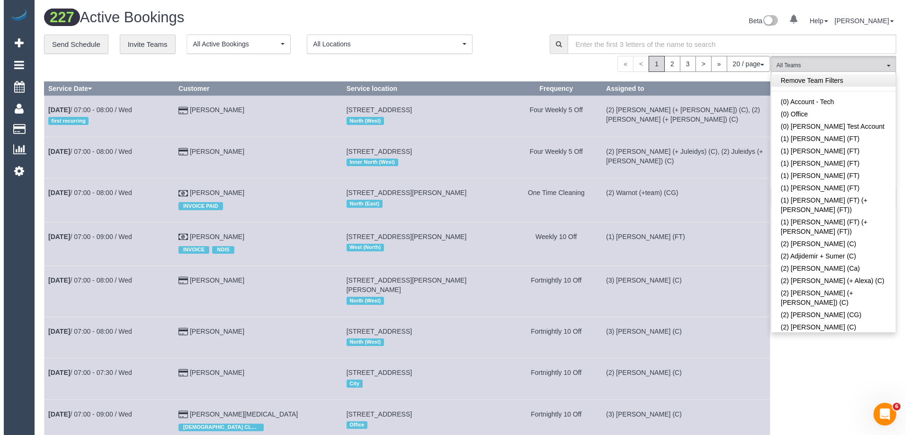
scroll to position [2349, 0]
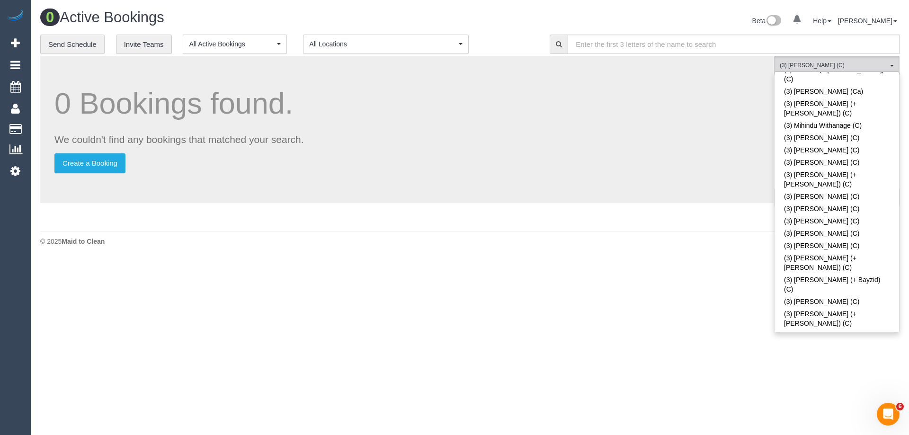
click at [611, 12] on div "Beta 0 Your Notifications You have 0 alerts Help Help Docs Take a Tour Contact …" at bounding box center [688, 21] width 437 height 25
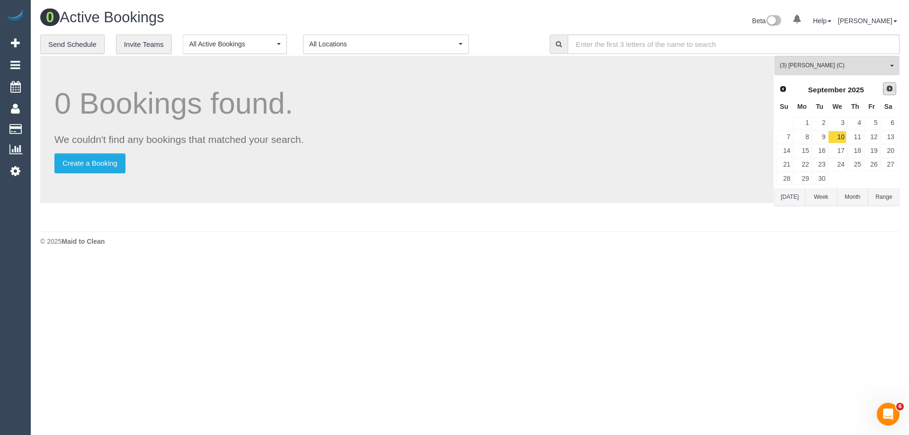
click at [888, 90] on span "Next" at bounding box center [890, 89] width 8 height 8
click at [841, 165] on link "22" at bounding box center [837, 165] width 18 height 13
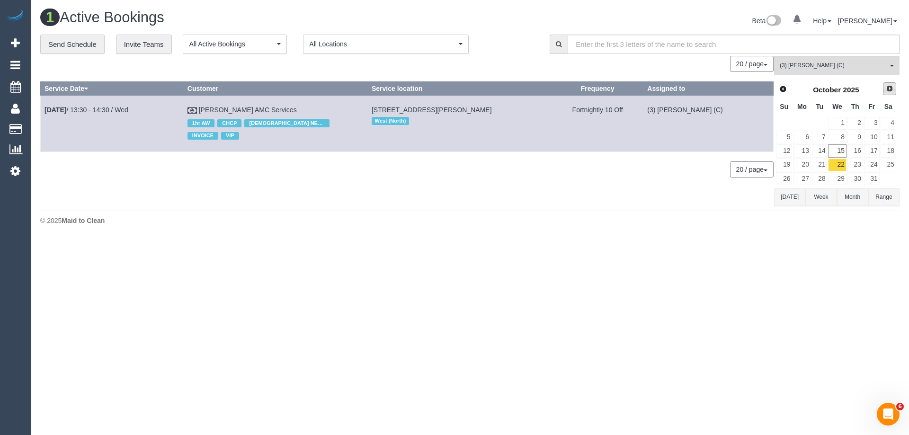
click at [891, 93] on link "Next" at bounding box center [889, 88] width 13 height 13
click at [842, 137] on link "5" at bounding box center [837, 137] width 18 height 13
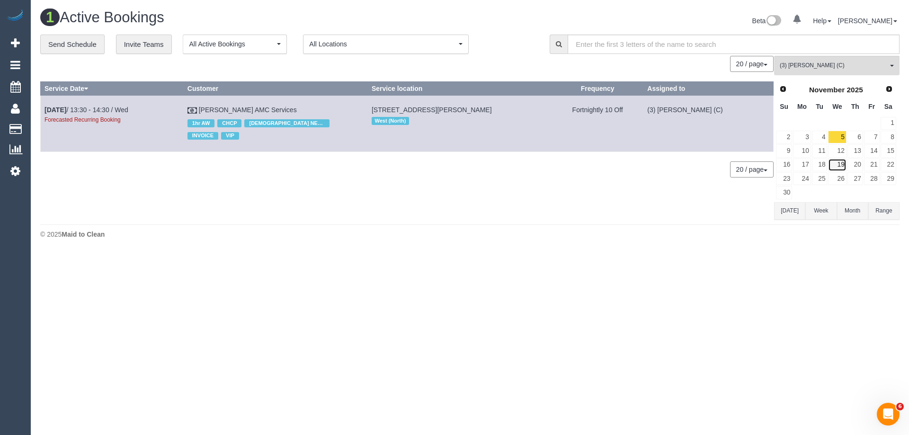
click at [842, 163] on link "19" at bounding box center [837, 165] width 18 height 13
click at [887, 88] on span "Next" at bounding box center [890, 89] width 8 height 8
click at [840, 122] on link "3" at bounding box center [837, 123] width 18 height 13
click at [841, 150] on link "17" at bounding box center [837, 150] width 18 height 13
